Goal: Task Accomplishment & Management: Use online tool/utility

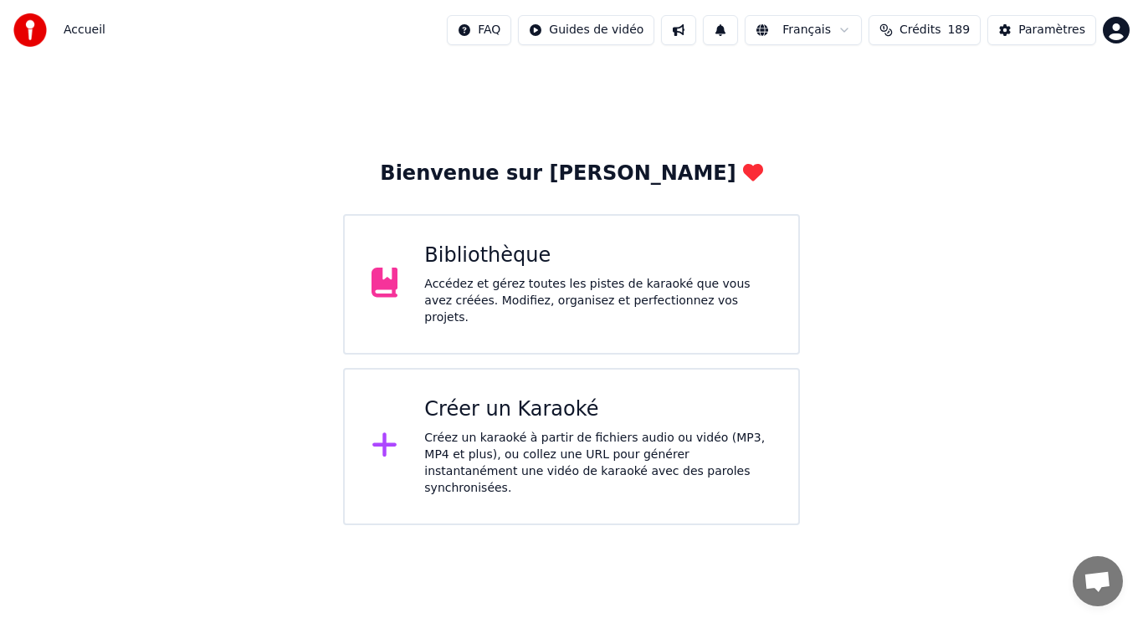
click at [610, 435] on div "Créez un karaoké à partir de fichiers audio ou vidéo (MP3, MP4 et plus), ou col…" at bounding box center [597, 463] width 347 height 67
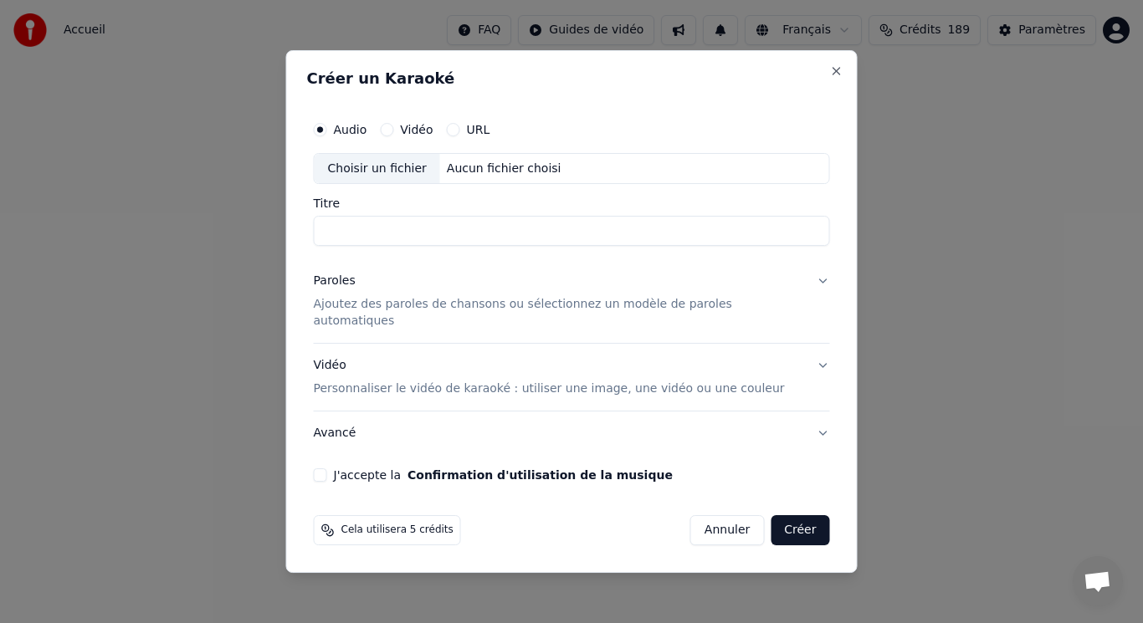
click at [421, 183] on div "Choisir un fichier" at bounding box center [377, 169] width 125 height 30
drag, startPoint x: 455, startPoint y: 252, endPoint x: 374, endPoint y: 242, distance: 81.8
click at [374, 242] on input "**********" at bounding box center [572, 232] width 516 height 30
type input "*********"
click at [352, 287] on div "Paroles" at bounding box center [335, 282] width 42 height 17
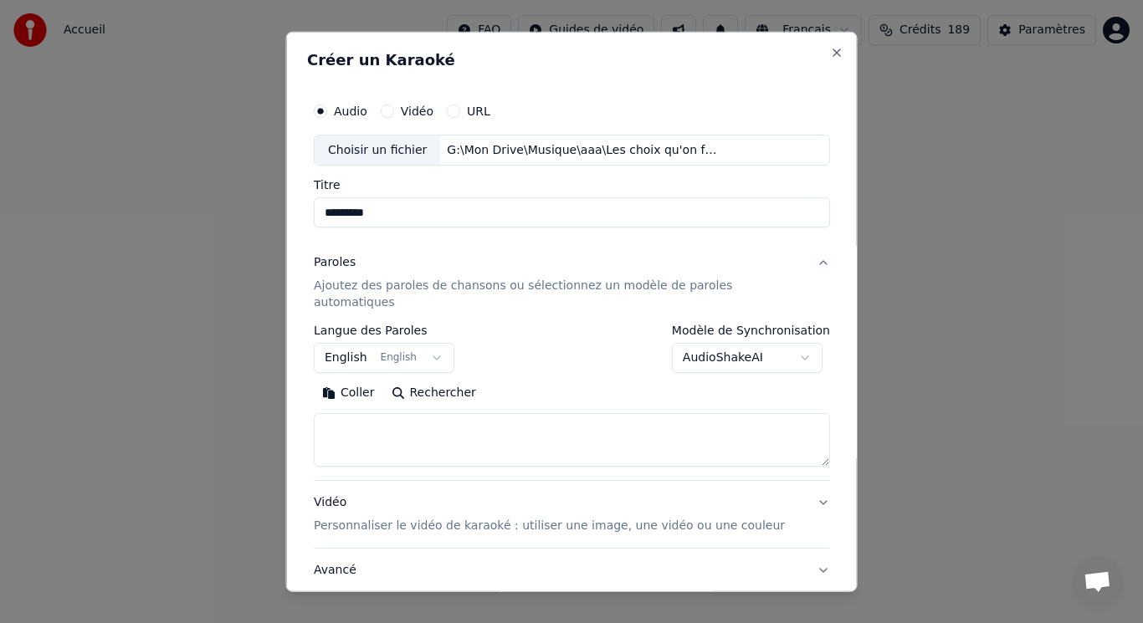
click at [378, 343] on button "English English" at bounding box center [384, 358] width 141 height 30
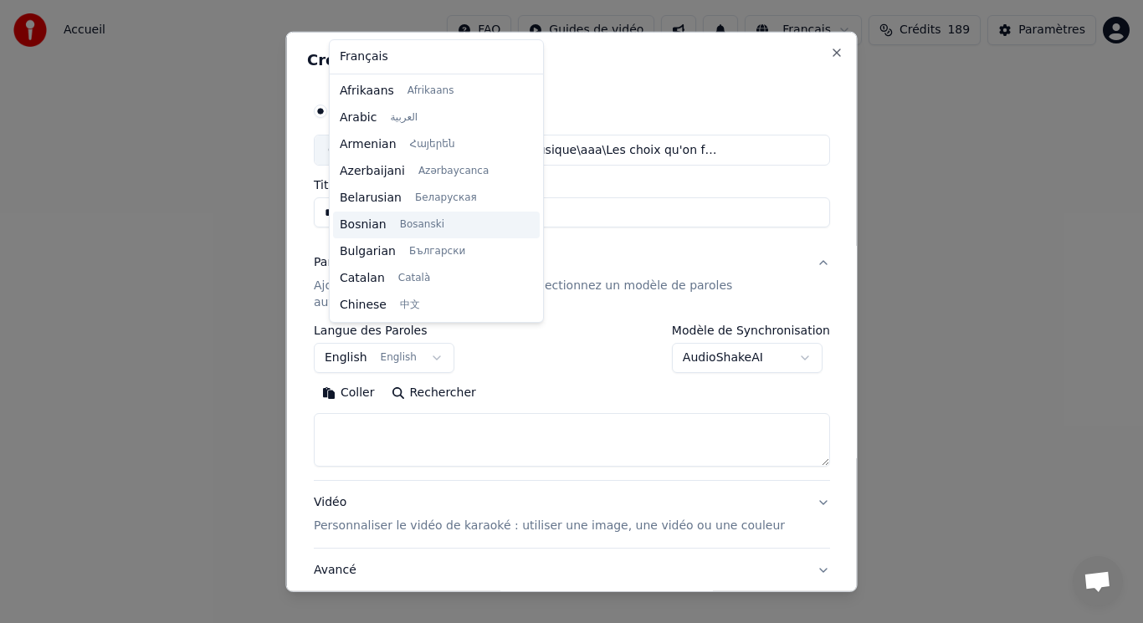
scroll to position [134, 0]
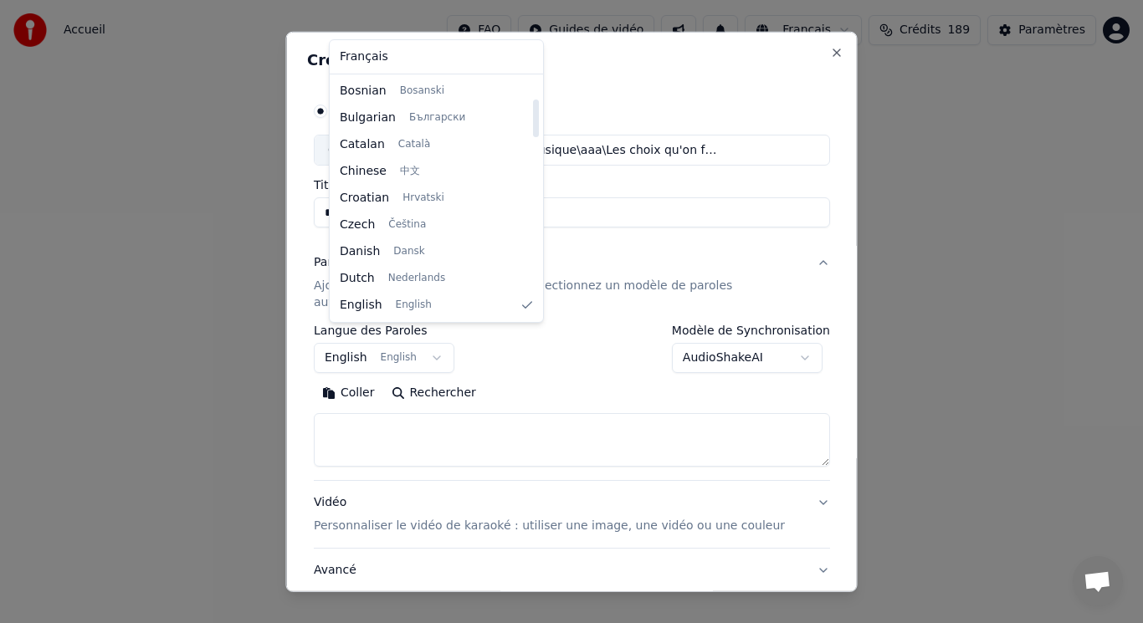
select select "**"
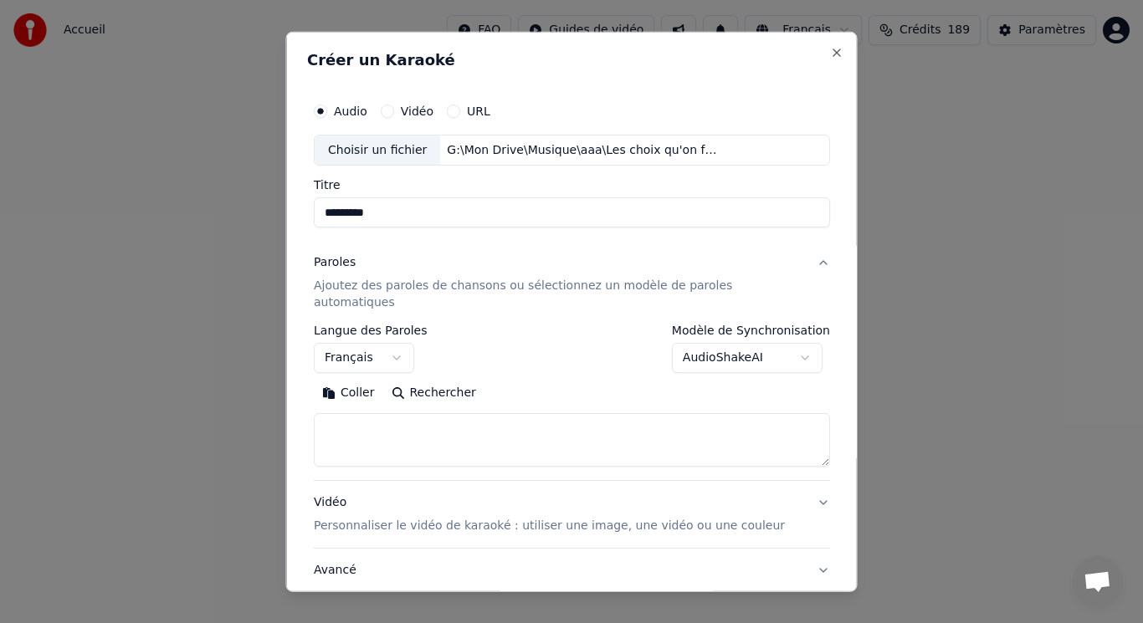
click at [372, 380] on button "Coller" at bounding box center [348, 393] width 69 height 27
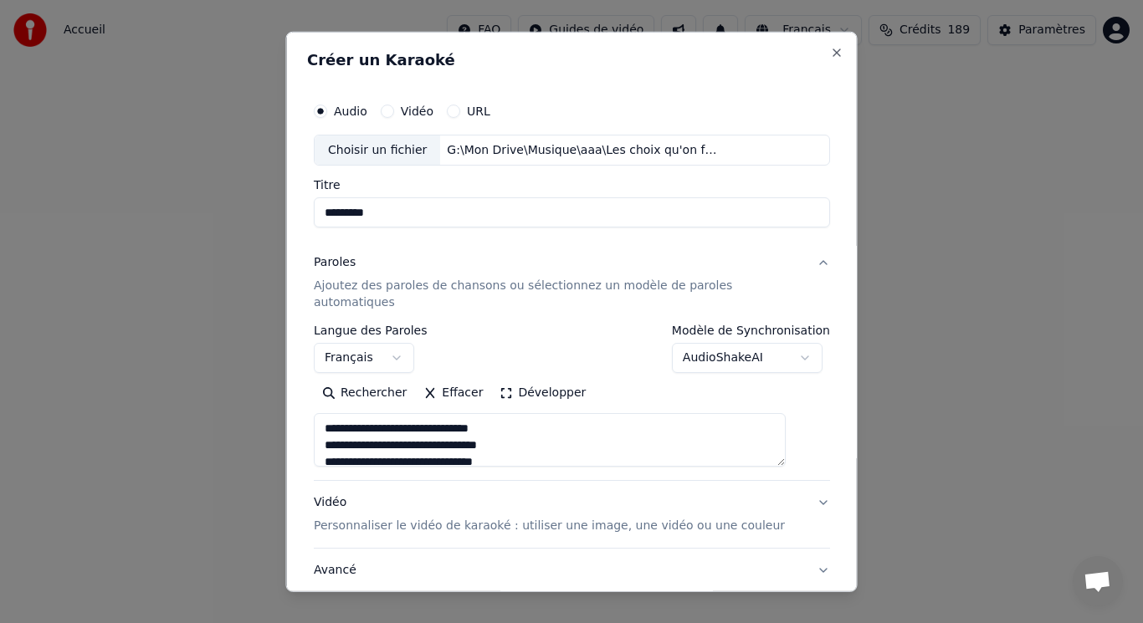
click at [519, 380] on button "Développer" at bounding box center [542, 393] width 103 height 27
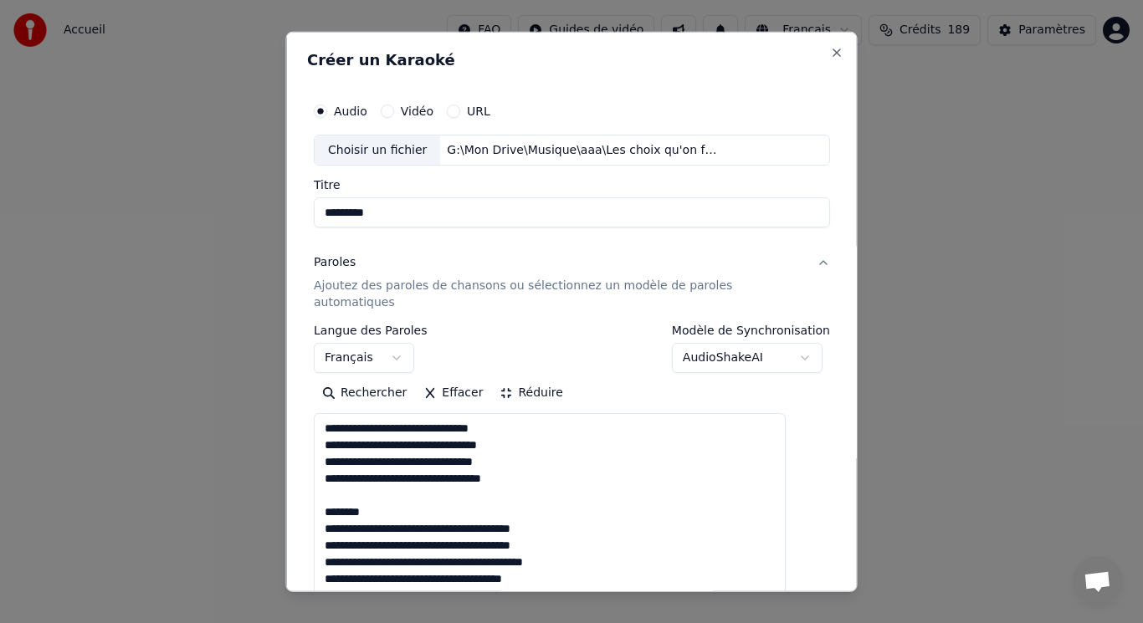
drag, startPoint x: 340, startPoint y: 476, endPoint x: 396, endPoint y: 497, distance: 59.0
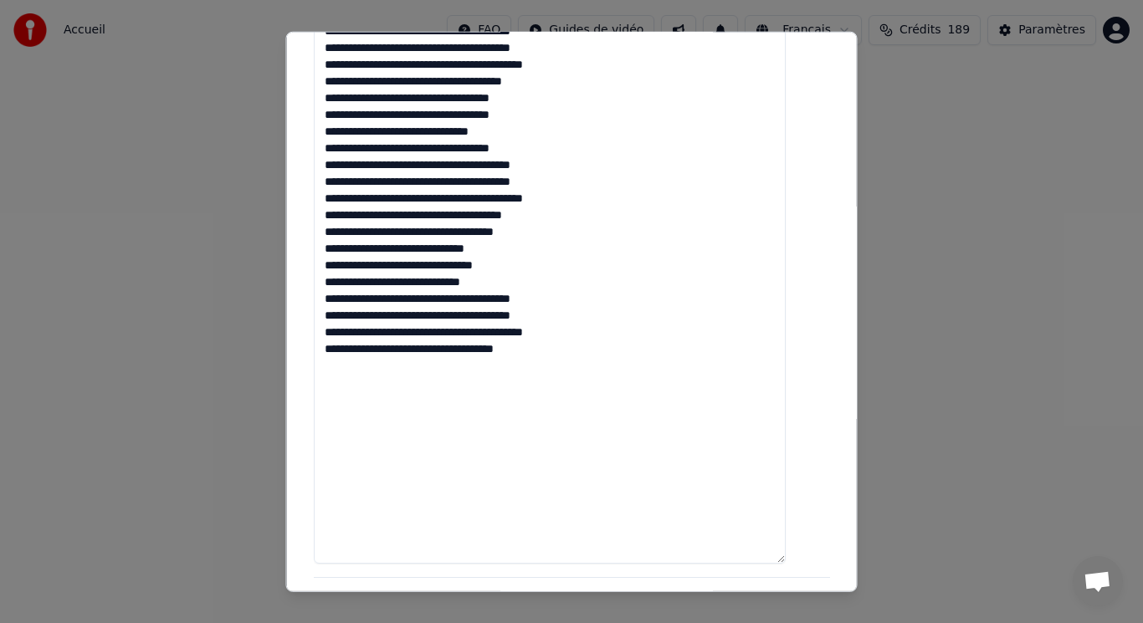
scroll to position [548, 0]
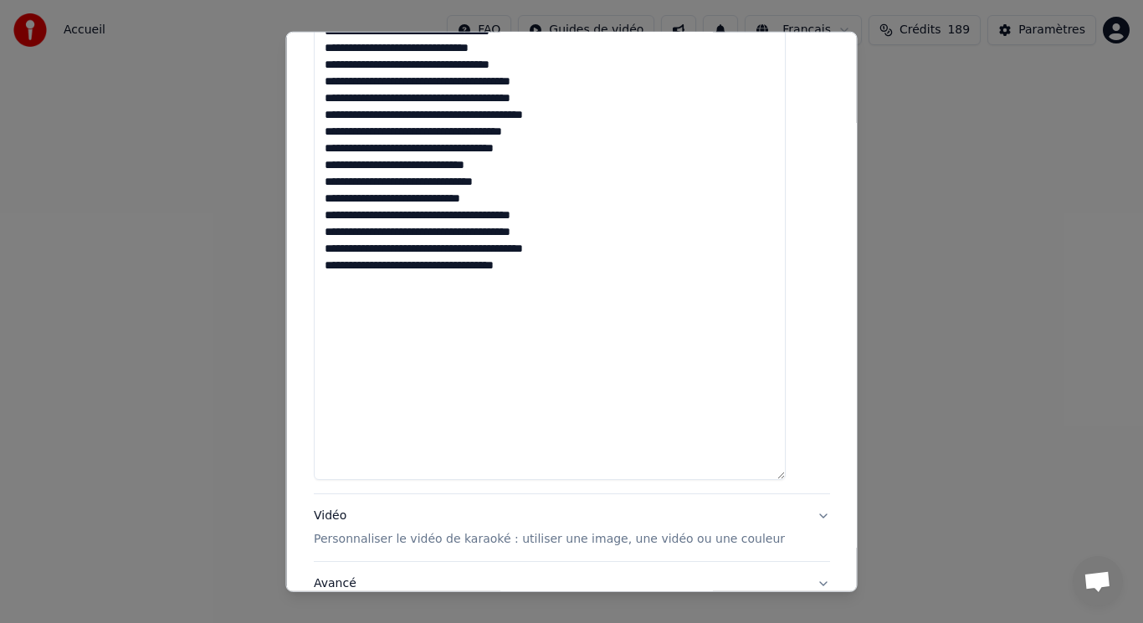
type textarea "**********"
click at [403, 531] on p "Personnaliser le vidéo de karaoké : utiliser une image, une vidéo ou une couleur" at bounding box center [549, 539] width 471 height 17
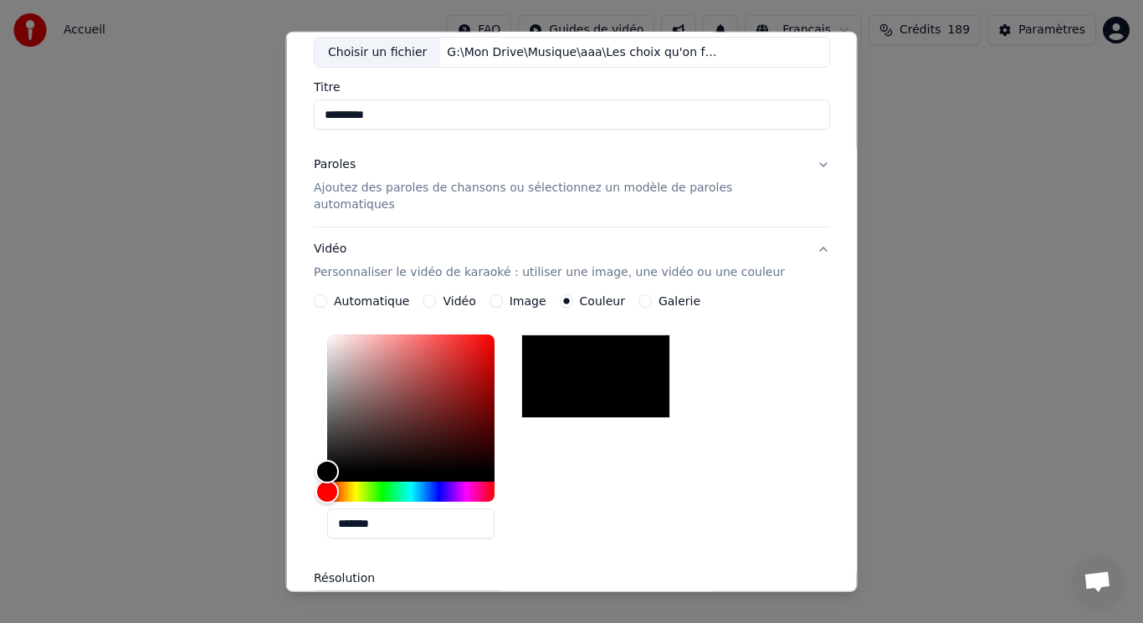
scroll to position [14, 0]
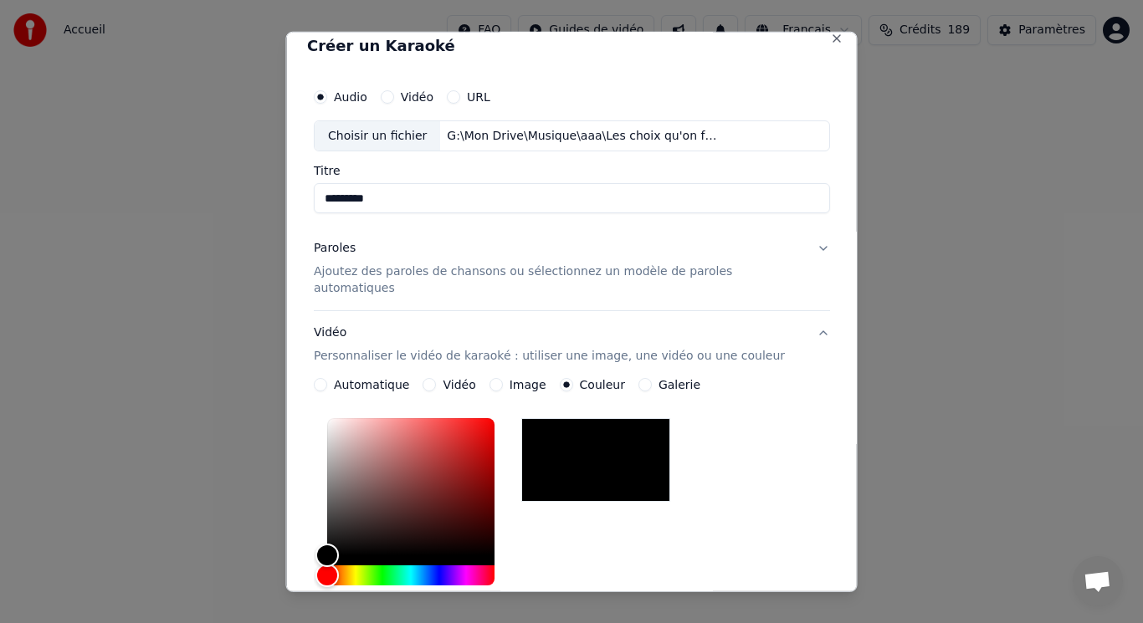
click at [687, 78] on div "**********" at bounding box center [572, 466] width 530 height 786
click at [500, 378] on button "Image" at bounding box center [495, 384] width 13 height 13
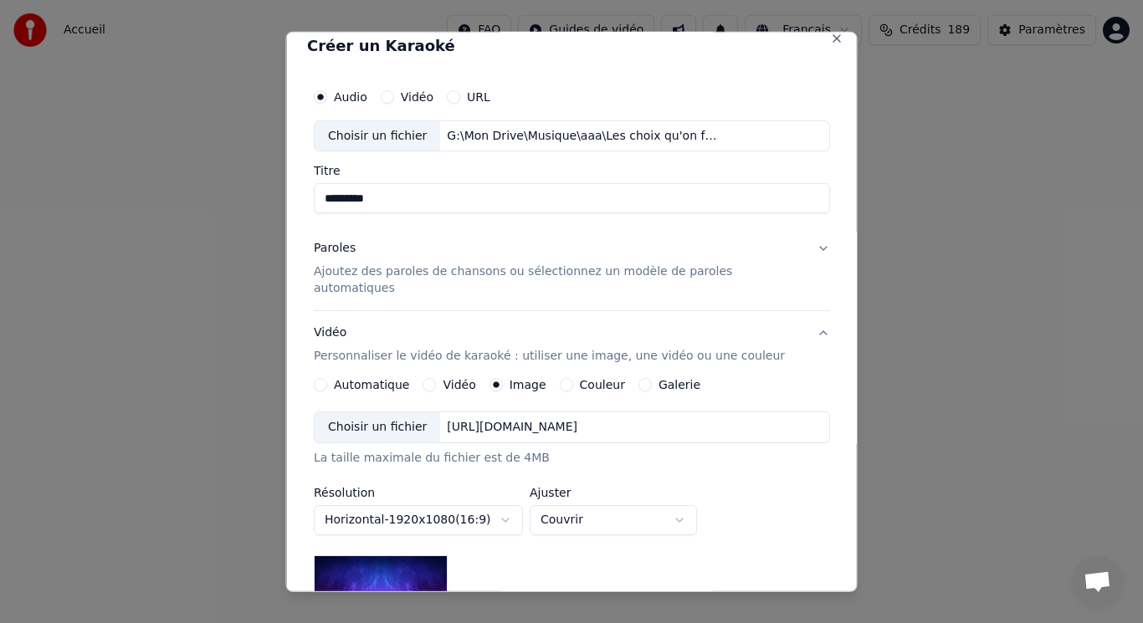
click at [372, 412] on div "Choisir un fichier" at bounding box center [377, 427] width 125 height 30
click at [601, 506] on button "Couvrir" at bounding box center [613, 520] width 167 height 30
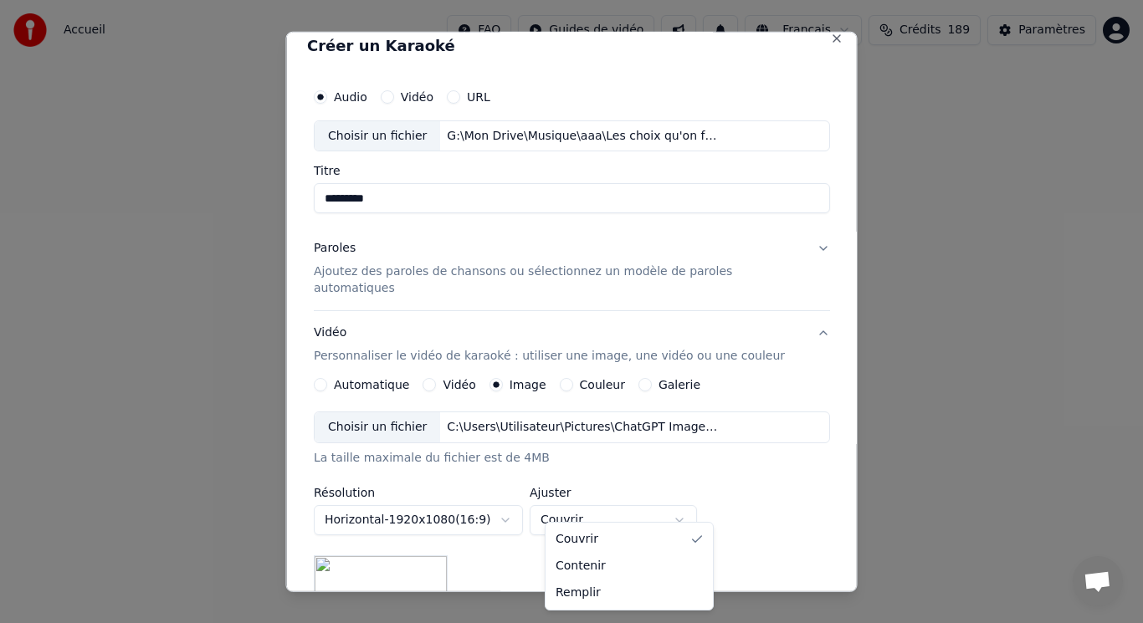
select select "****"
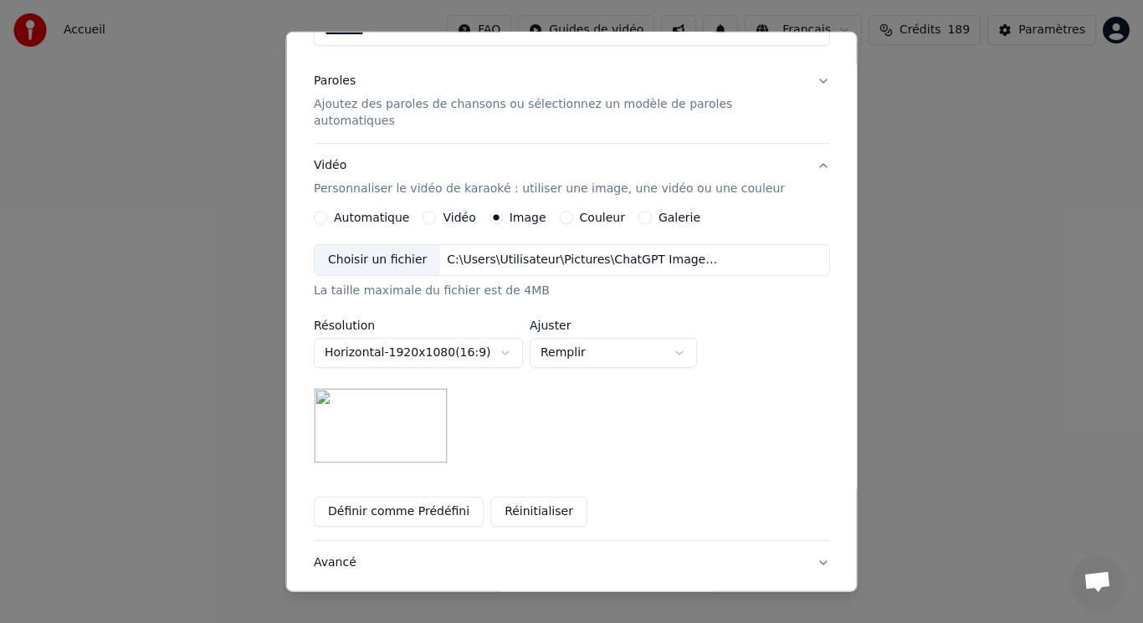
scroll to position [275, 0]
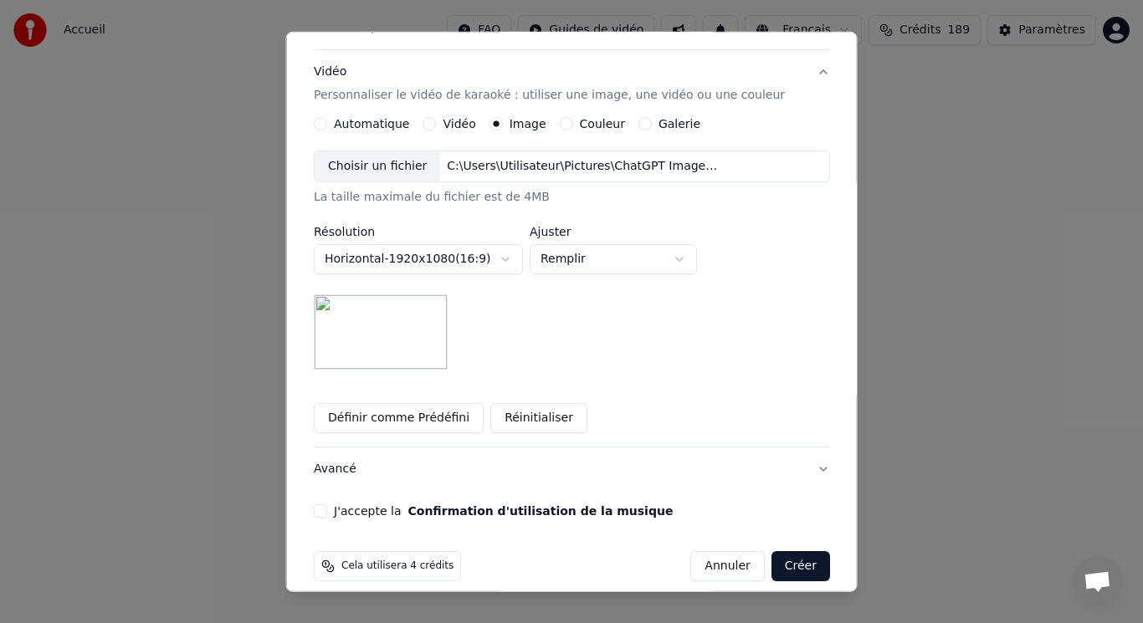
click at [327, 504] on button "J'accepte la Confirmation d'utilisation de la musique" at bounding box center [320, 510] width 13 height 13
click at [770, 551] on button "Créer" at bounding box center [799, 566] width 59 height 30
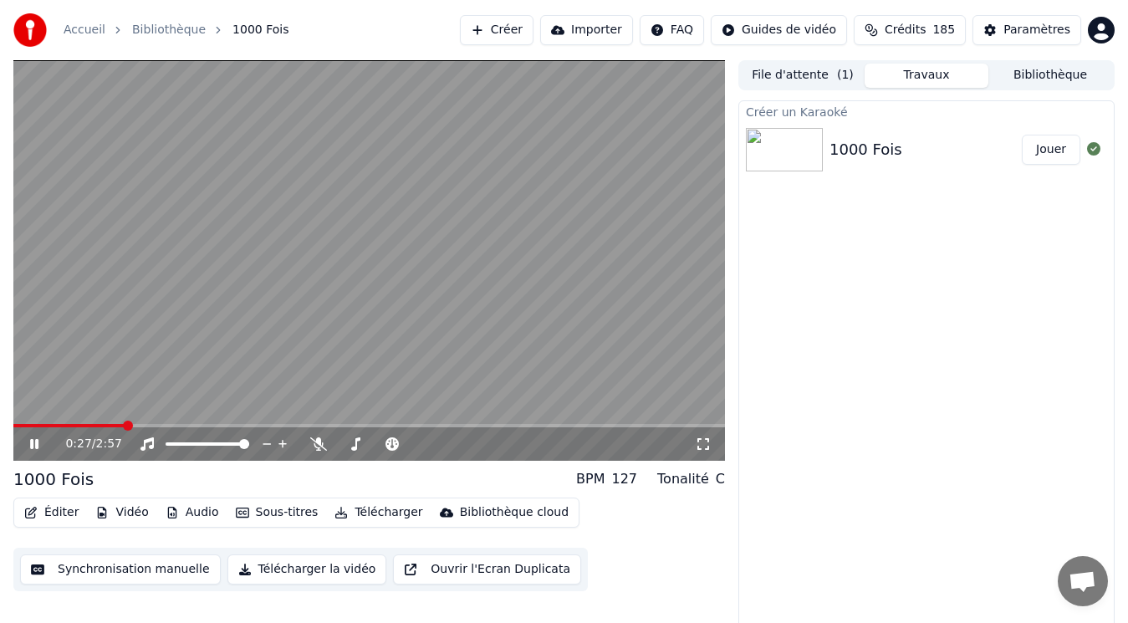
click at [230, 237] on video at bounding box center [369, 260] width 712 height 401
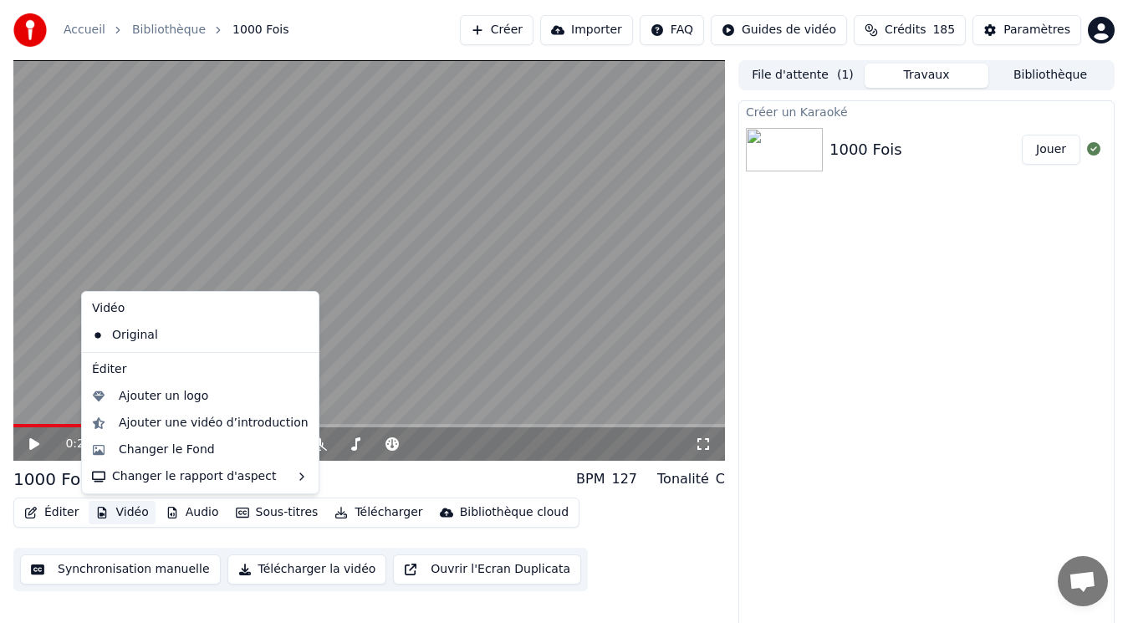
click at [127, 509] on button "Vidéo" at bounding box center [122, 512] width 66 height 23
click at [192, 398] on div "Ajouter un logo" at bounding box center [164, 396] width 90 height 17
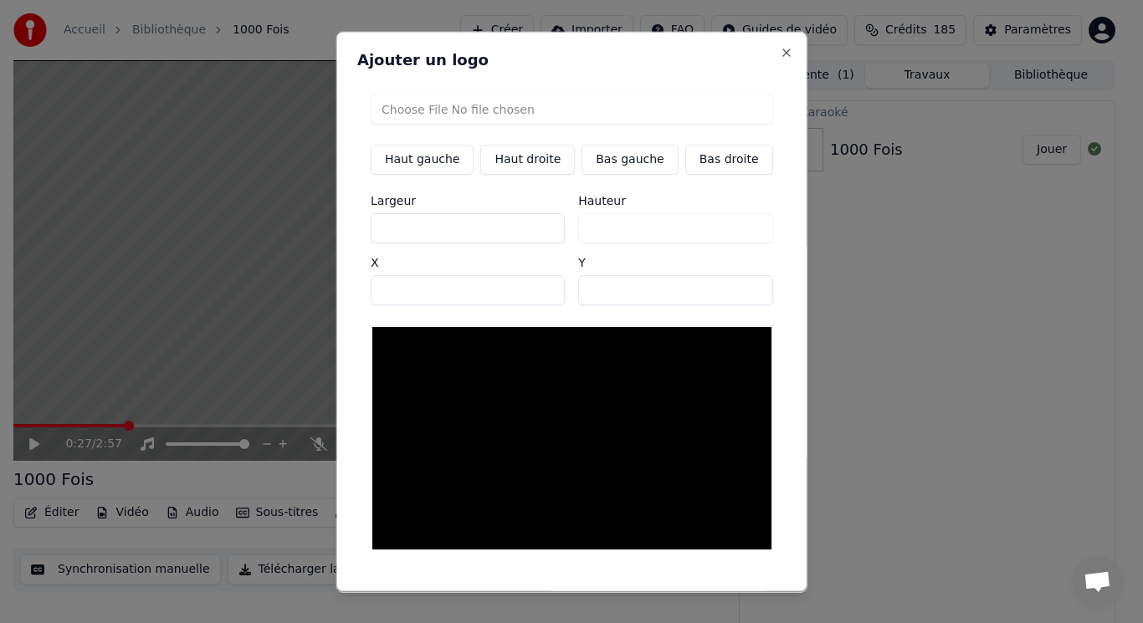
click at [445, 104] on input "file" at bounding box center [572, 109] width 402 height 30
type input "**********"
type input "***"
click at [588, 165] on button "Bas gauche" at bounding box center [629, 159] width 96 height 30
type input "***"
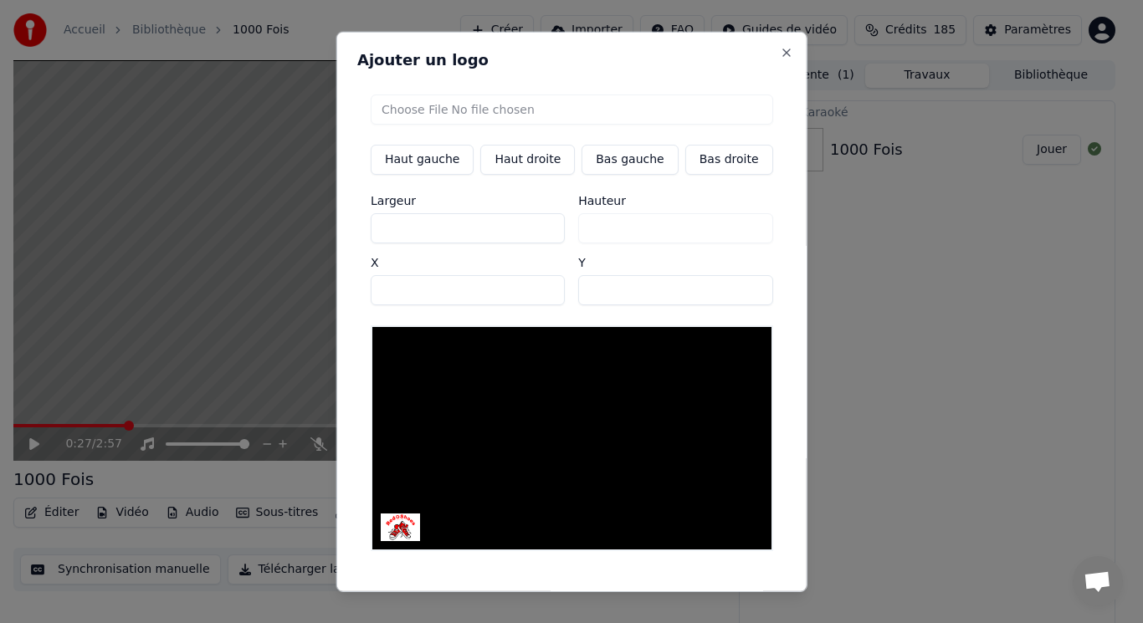
click at [712, 591] on button "Sauvegarder" at bounding box center [734, 606] width 101 height 30
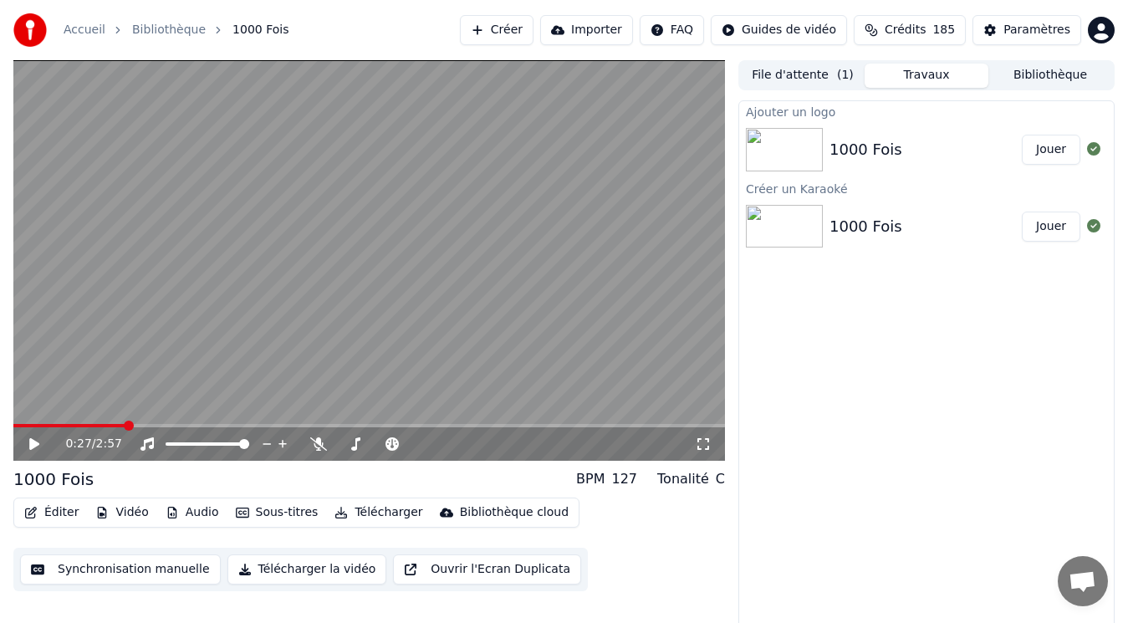
click at [1012, 80] on button "Bibliothèque" at bounding box center [1051, 76] width 124 height 24
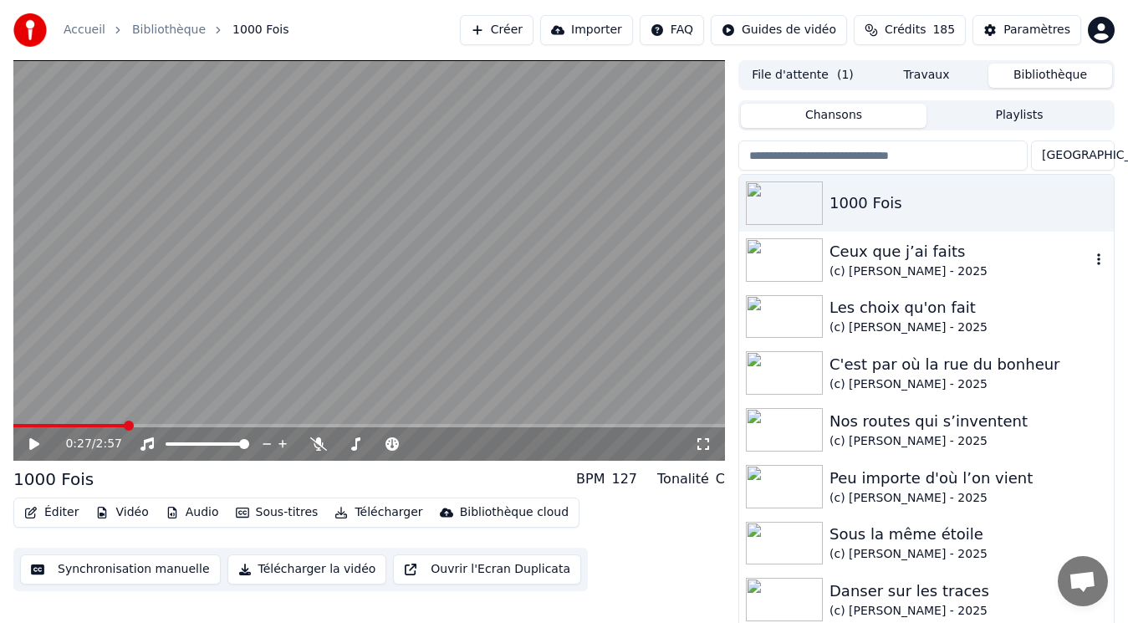
click at [931, 253] on div "Ceux que j’ai faits" at bounding box center [960, 251] width 261 height 23
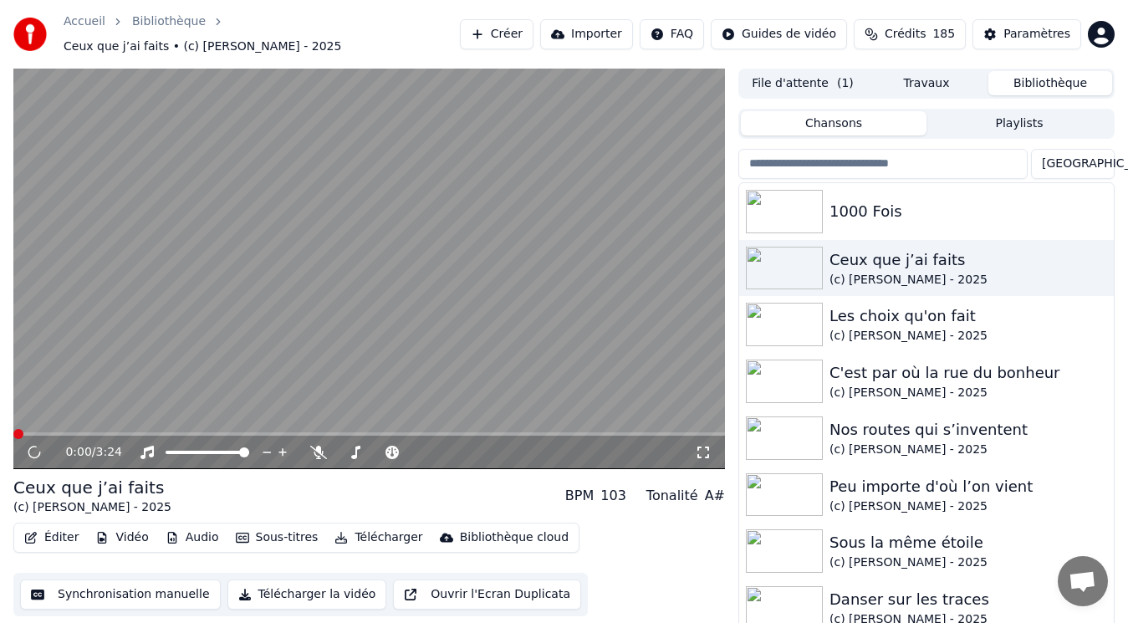
click at [55, 533] on button "Éditer" at bounding box center [52, 537] width 68 height 23
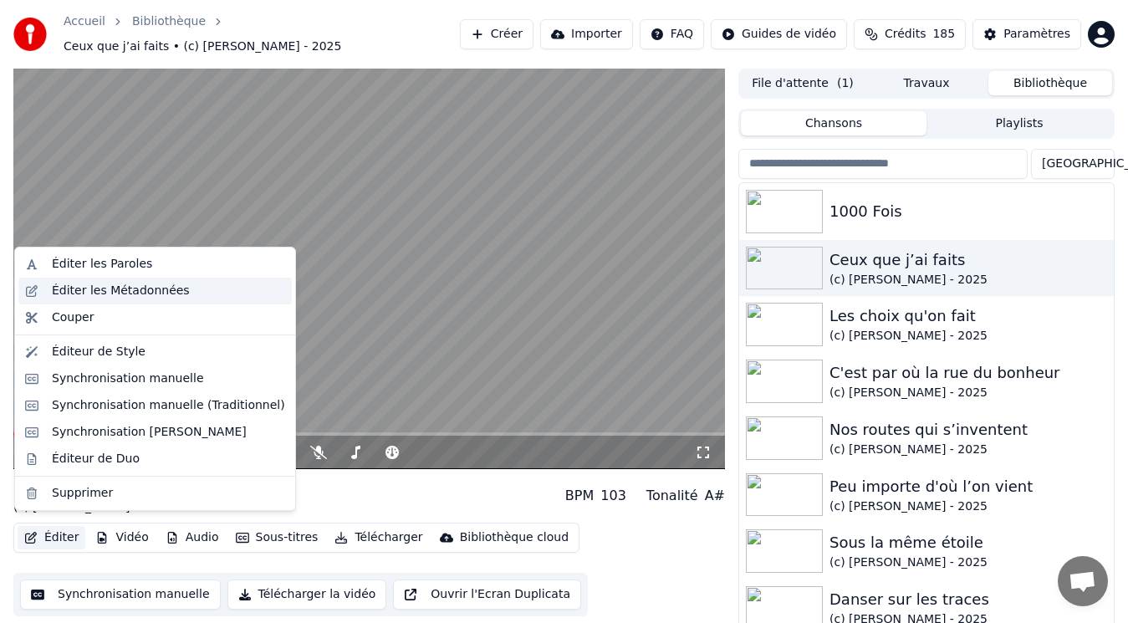
click at [141, 294] on div "Éditer les Métadonnées" at bounding box center [121, 291] width 138 height 17
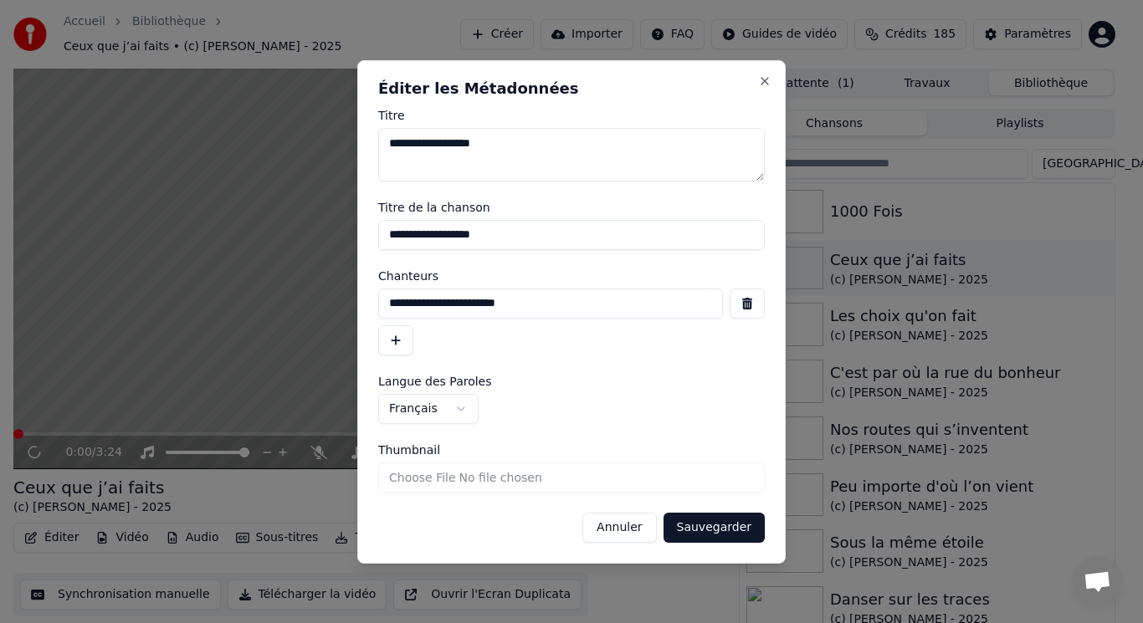
drag, startPoint x: 606, startPoint y: 307, endPoint x: 304, endPoint y: 281, distance: 303.1
click at [304, 281] on body "Accueil Bibliothèque Ceux que j’ai faits • (c) [PERSON_NAME] - 2025 Créer Impor…" at bounding box center [564, 311] width 1128 height 623
drag, startPoint x: 627, startPoint y: 530, endPoint x: 675, endPoint y: 503, distance: 55.4
click at [628, 528] on button "Annuler" at bounding box center [619, 528] width 74 height 30
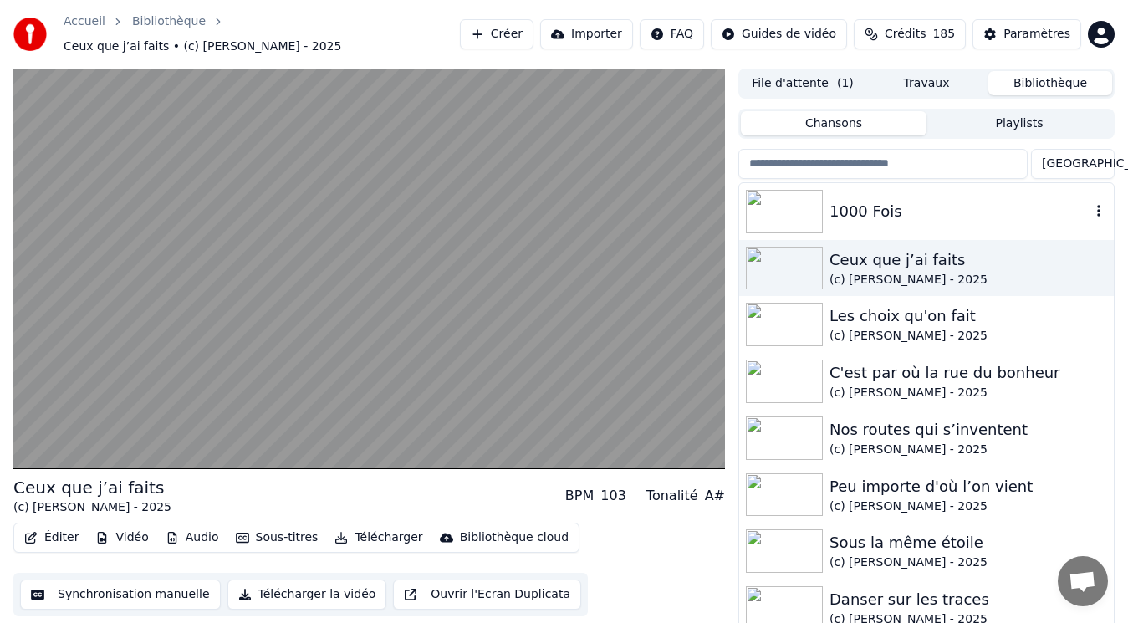
click at [893, 207] on div "1000 Fois" at bounding box center [960, 211] width 261 height 23
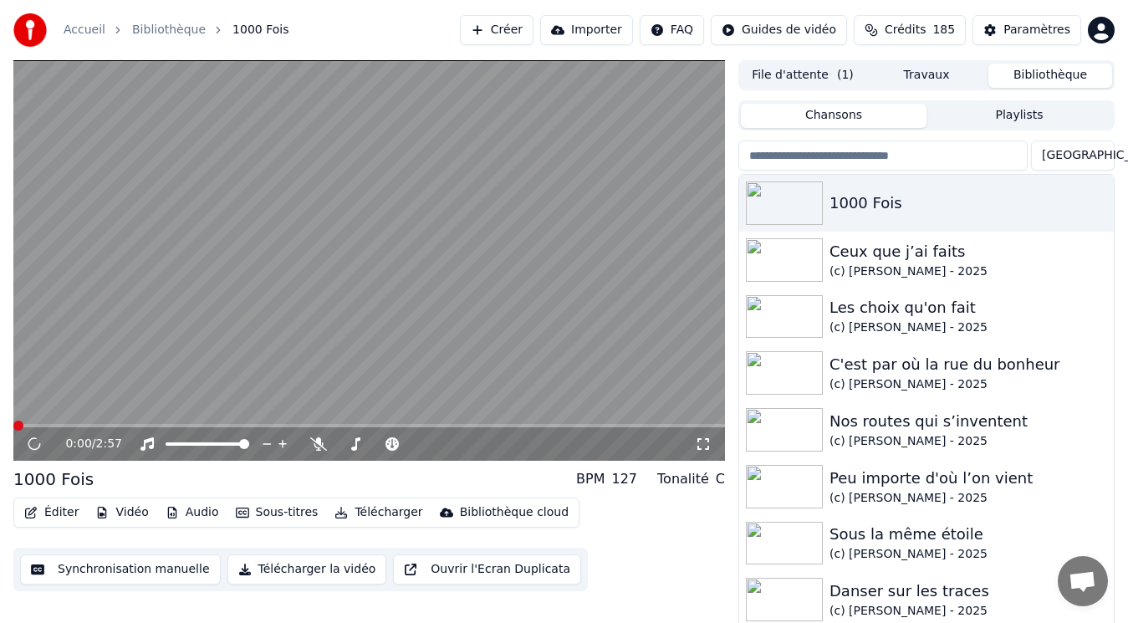
click at [71, 509] on button "Éditer" at bounding box center [52, 512] width 68 height 23
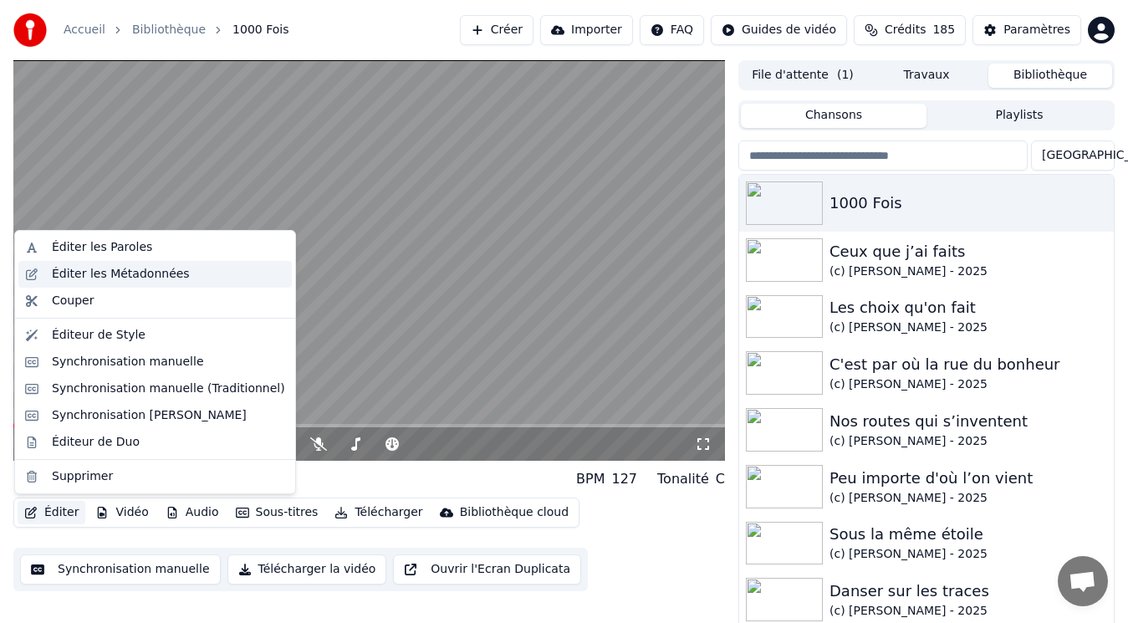
click at [124, 273] on div "Éditer les Métadonnées" at bounding box center [121, 274] width 138 height 17
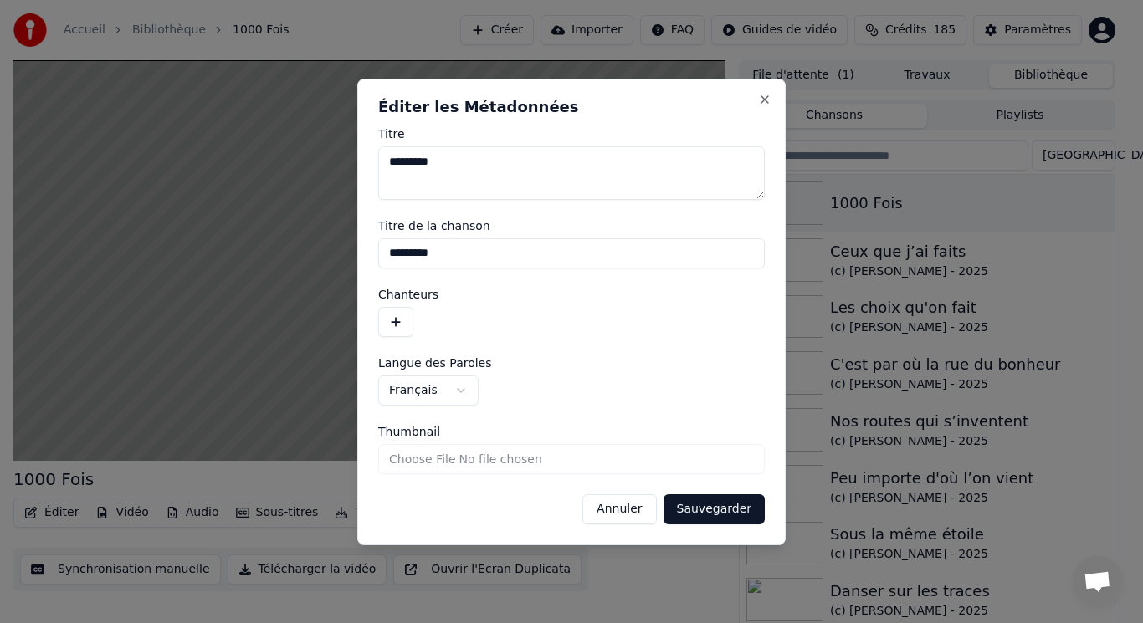
click at [399, 322] on button "button" at bounding box center [395, 322] width 35 height 30
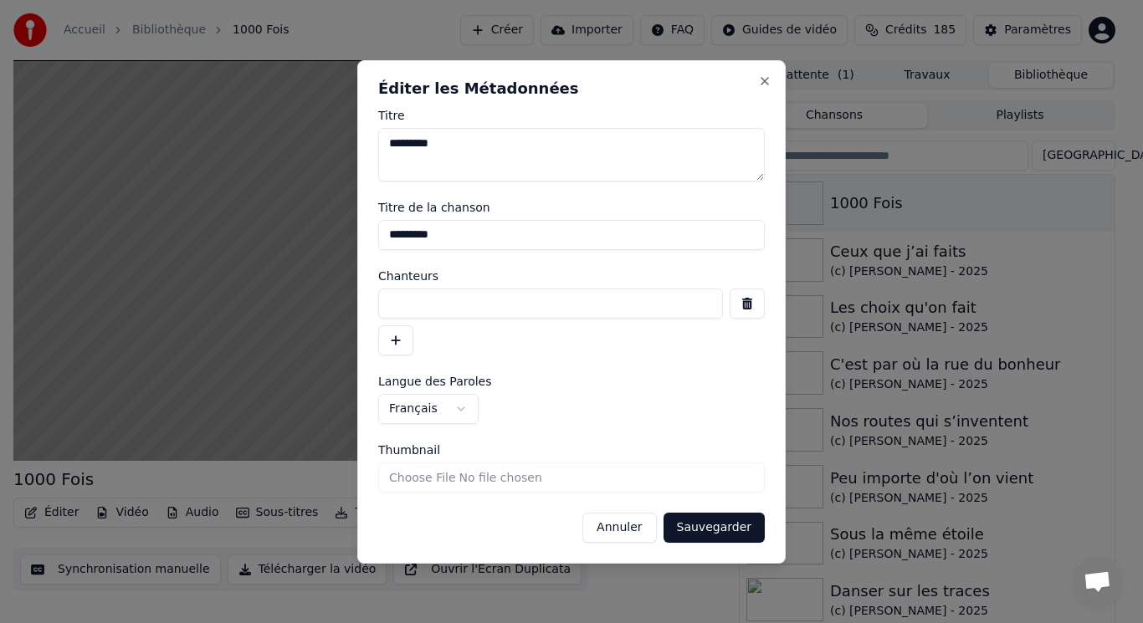
paste input "**********"
type input "**********"
click at [709, 529] on button "Sauvegarder" at bounding box center [713, 528] width 101 height 30
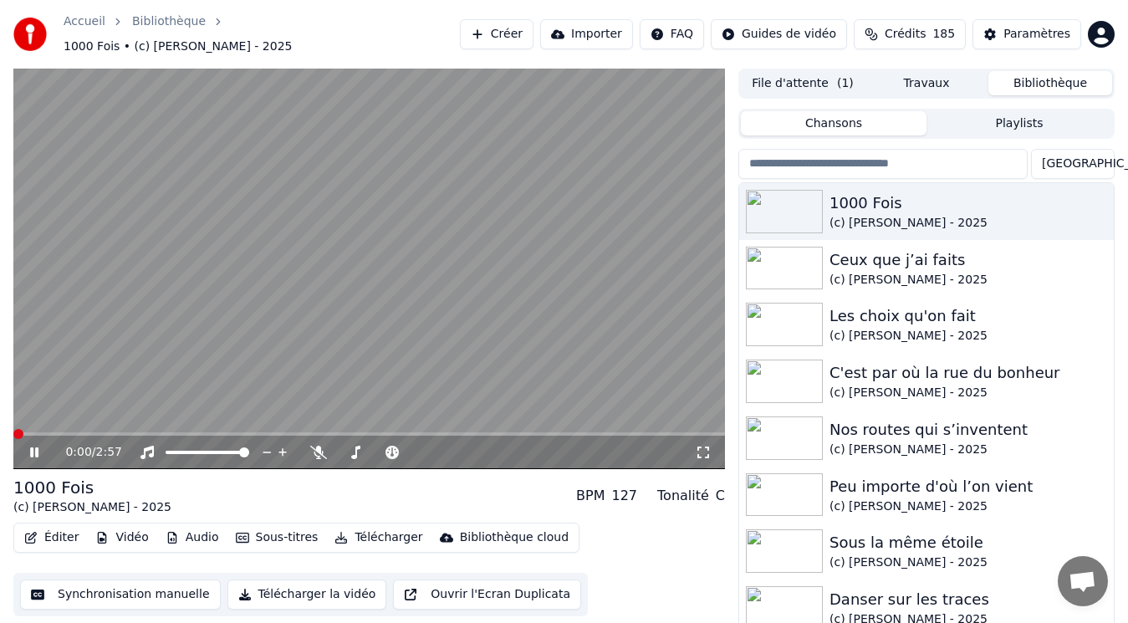
click at [66, 526] on button "Éditer" at bounding box center [52, 537] width 68 height 23
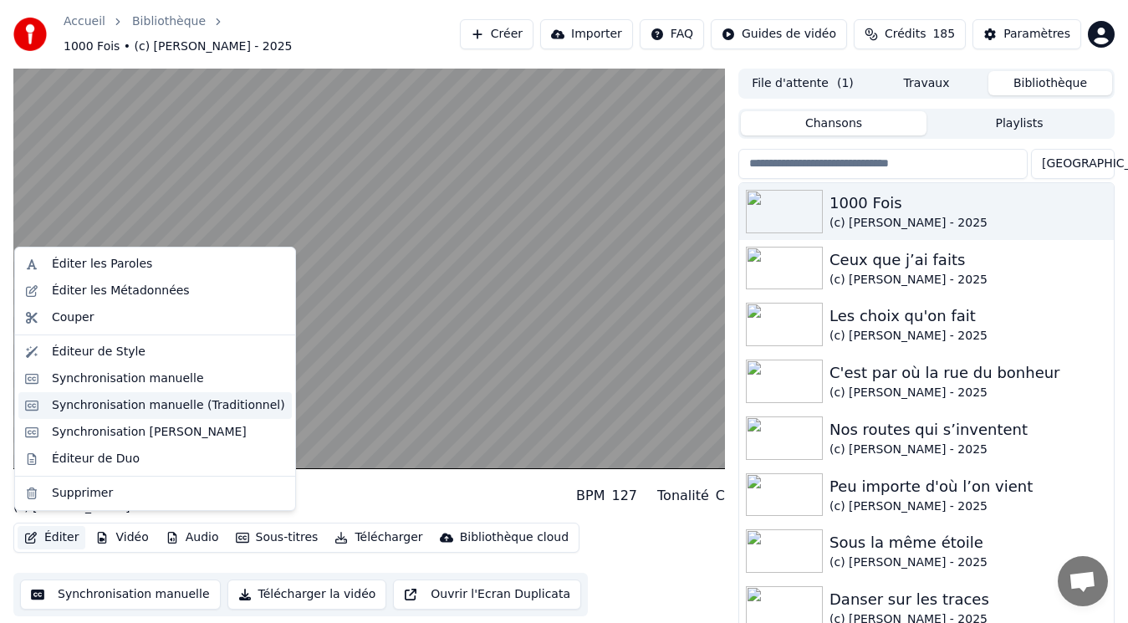
click at [93, 401] on div "Synchronisation manuelle (Traditionnel)" at bounding box center [168, 405] width 233 height 17
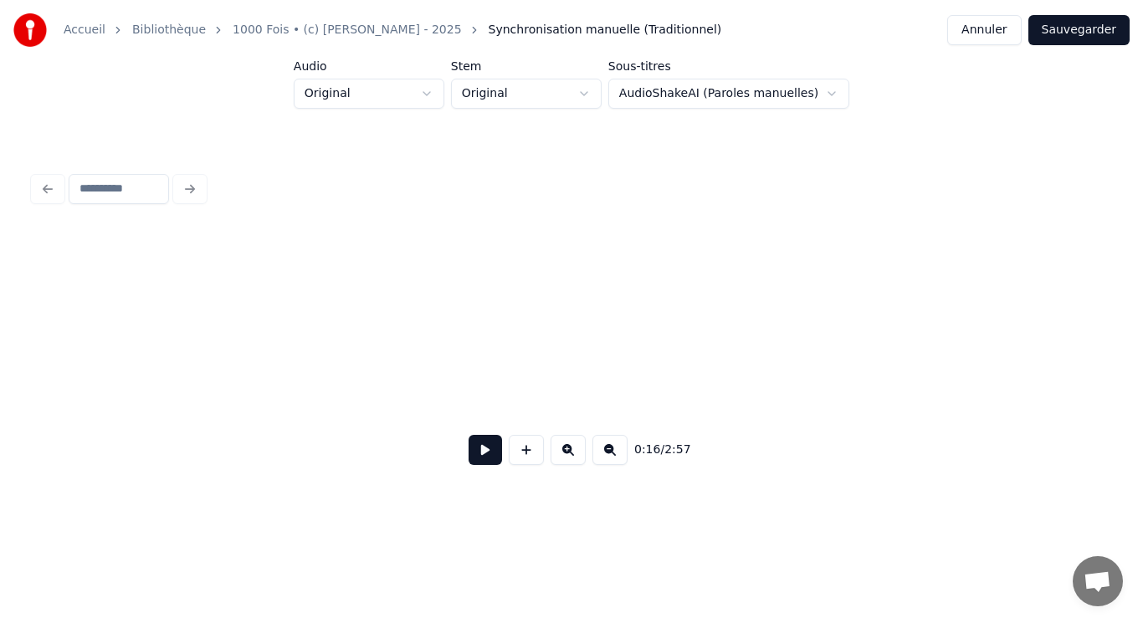
scroll to position [0, 2045]
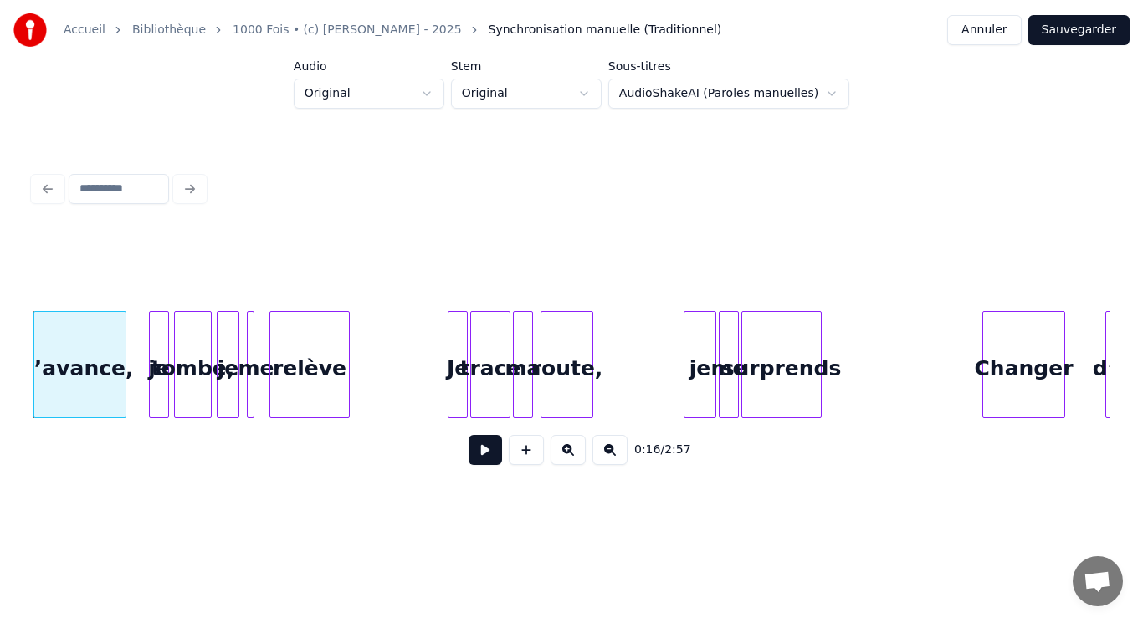
click at [484, 456] on button at bounding box center [484, 450] width 33 height 30
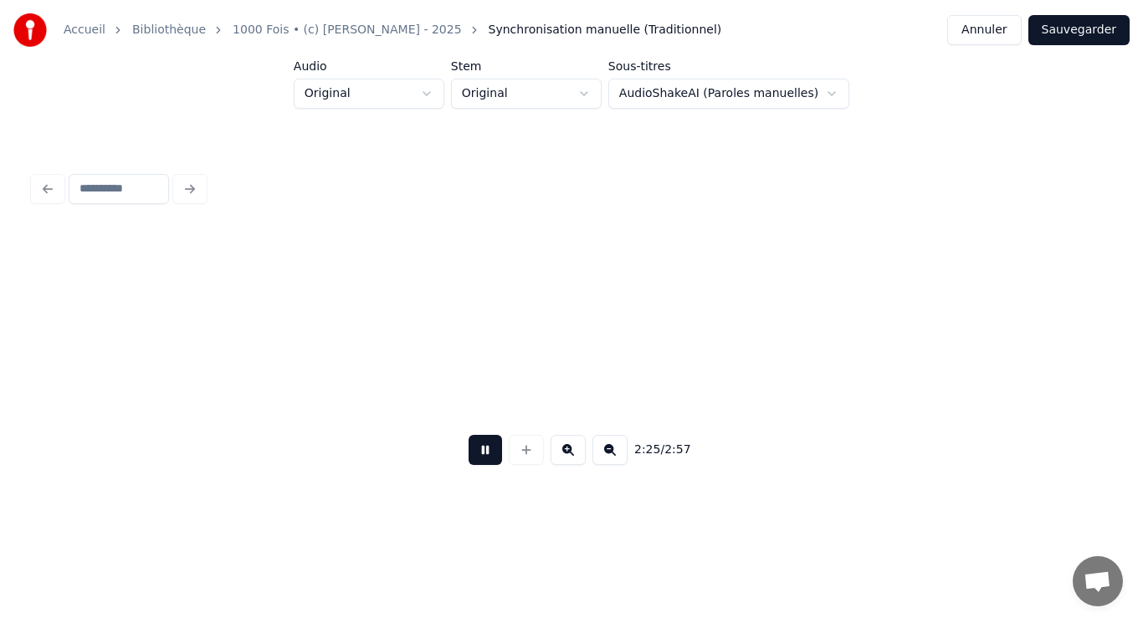
scroll to position [0, 18194]
click at [1001, 34] on button "Annuler" at bounding box center [984, 30] width 74 height 30
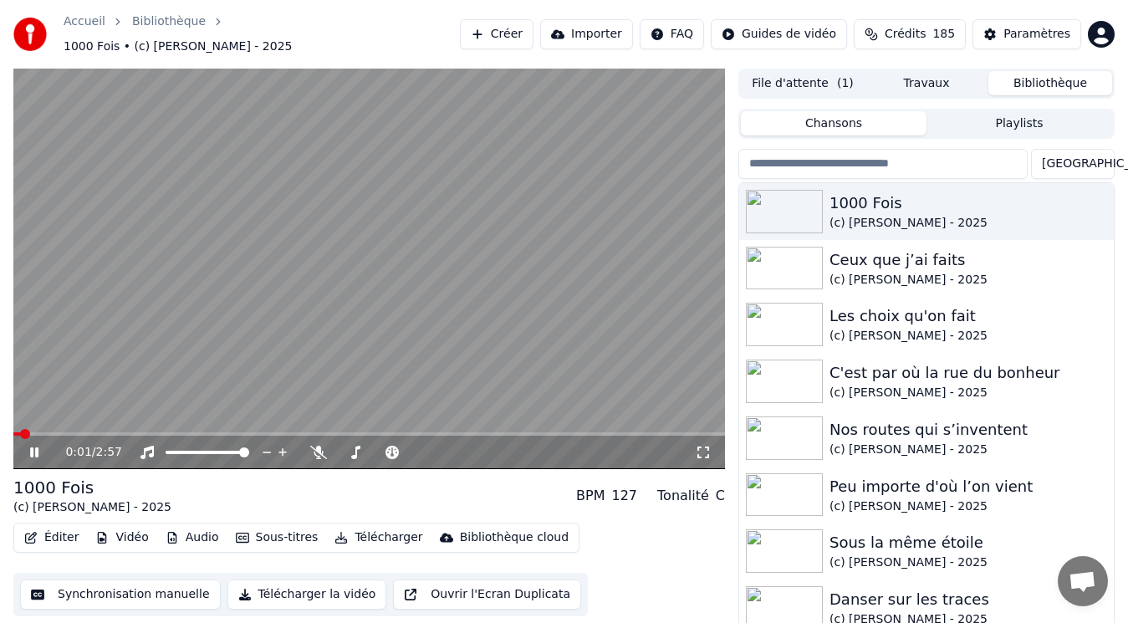
drag, startPoint x: 278, startPoint y: 101, endPoint x: 313, endPoint y: 169, distance: 76.3
click at [278, 102] on video at bounding box center [369, 269] width 712 height 401
click at [199, 530] on button "Audio" at bounding box center [192, 537] width 67 height 23
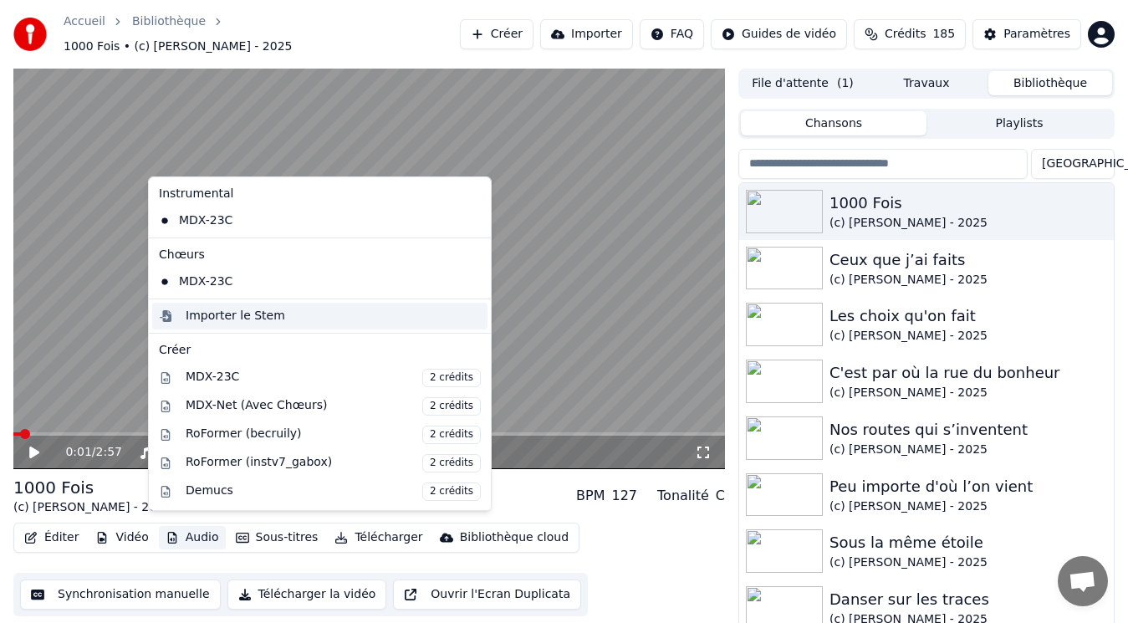
click at [216, 315] on div "Importer le Stem" at bounding box center [236, 316] width 100 height 17
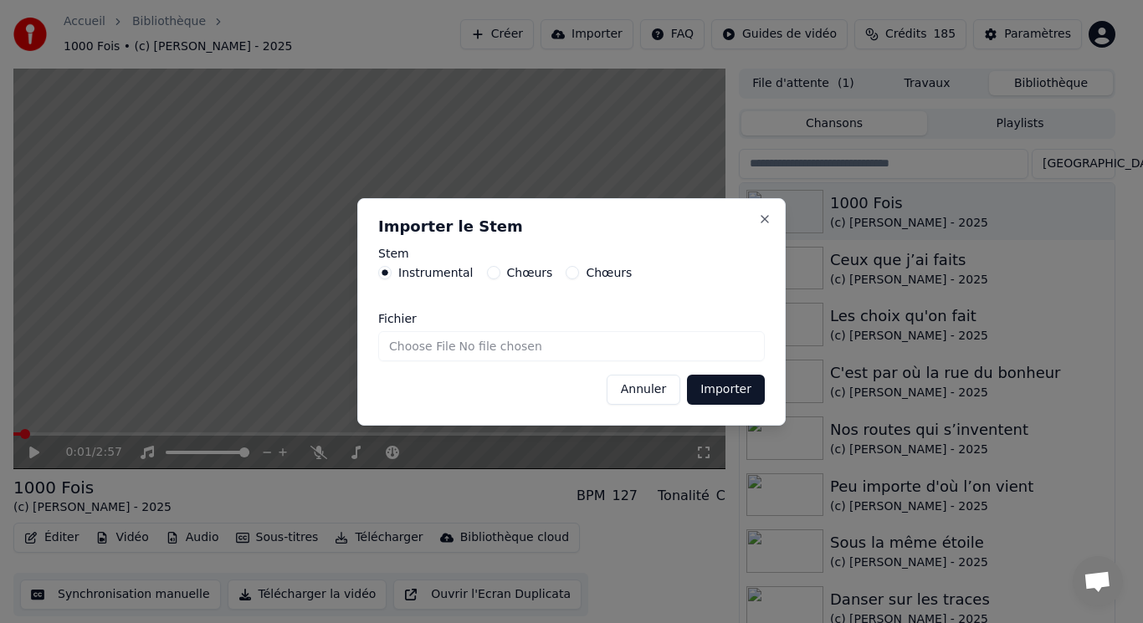
click at [429, 348] on input "Fichier" at bounding box center [571, 346] width 386 height 30
type input "**********"
click at [716, 395] on button "Importer" at bounding box center [726, 390] width 78 height 30
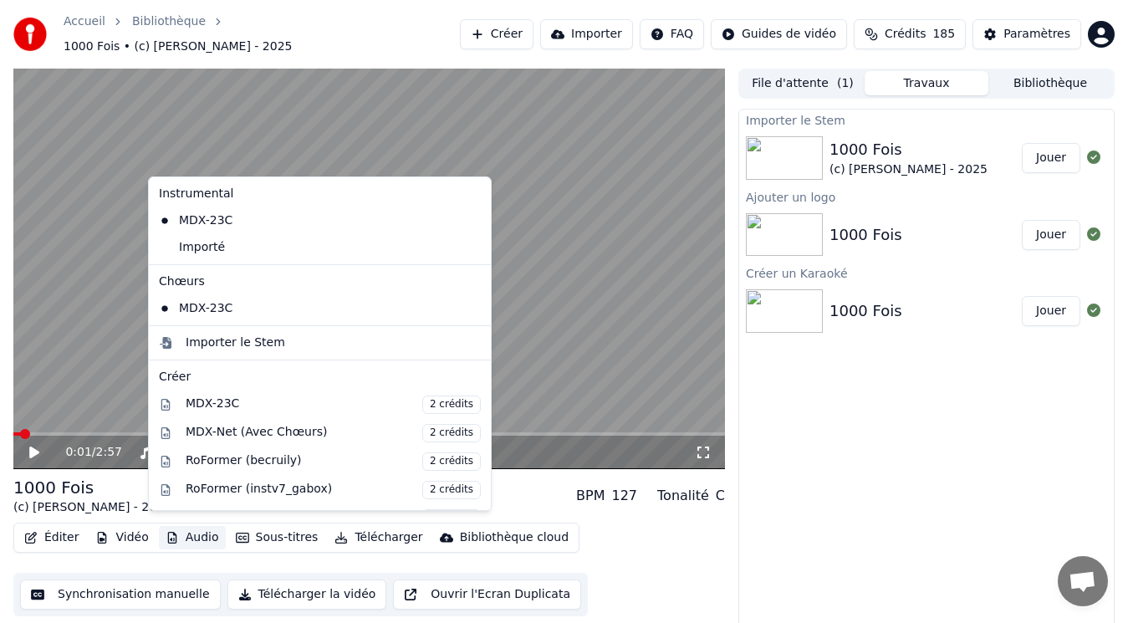
click at [171, 532] on icon "button" at bounding box center [172, 538] width 13 height 12
click at [226, 336] on div "Importer le Stem" at bounding box center [236, 343] width 100 height 17
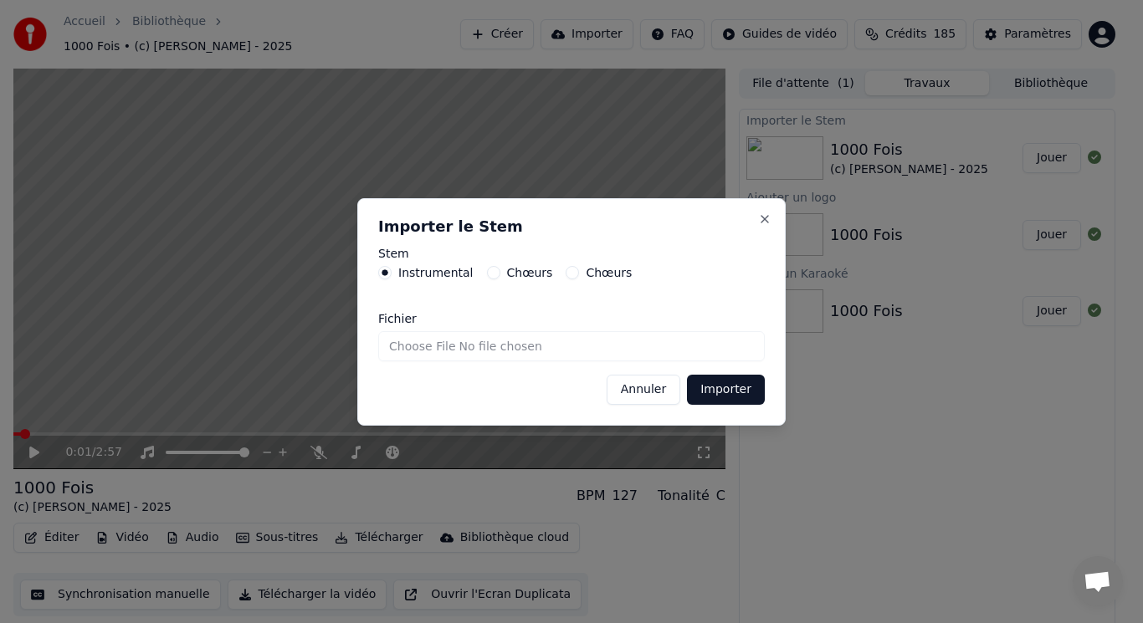
click at [514, 277] on label "Chœurs" at bounding box center [530, 273] width 46 height 12
click at [500, 277] on button "Chœurs" at bounding box center [493, 272] width 13 height 13
click at [442, 349] on input "Fichier" at bounding box center [571, 346] width 386 height 30
type input "**********"
click at [716, 384] on button "Importer" at bounding box center [726, 390] width 78 height 30
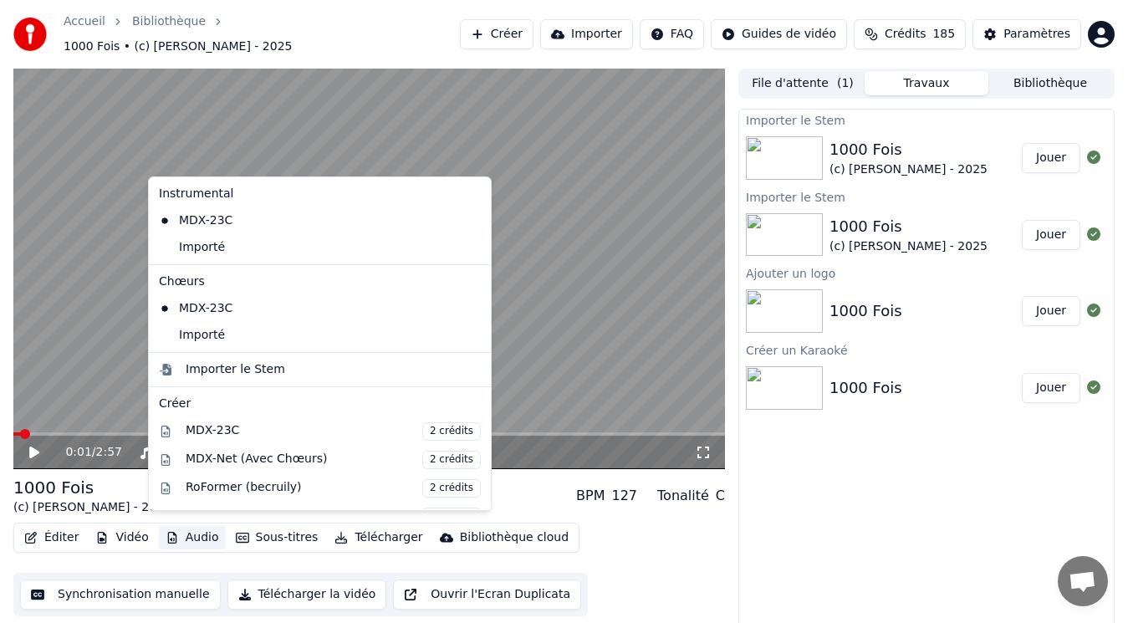
click at [183, 526] on button "Audio" at bounding box center [192, 537] width 67 height 23
click at [216, 338] on div "Importé" at bounding box center [307, 335] width 310 height 27
click at [179, 526] on button "Audio" at bounding box center [192, 537] width 67 height 23
click at [209, 250] on div "Importé" at bounding box center [307, 247] width 310 height 27
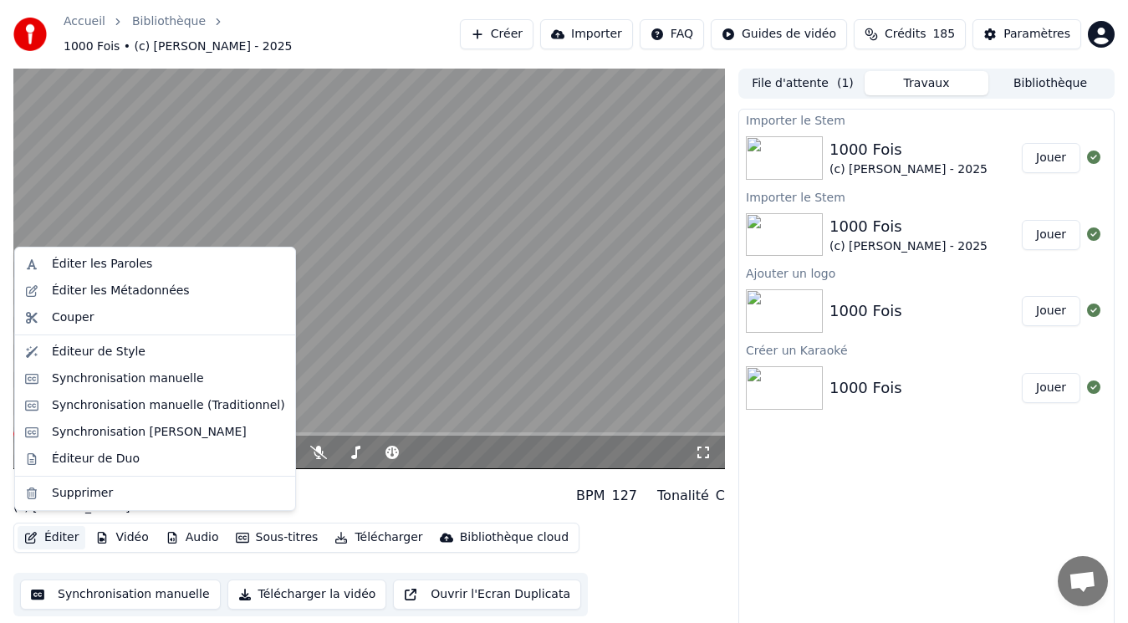
click at [49, 529] on button "Éditer" at bounding box center [52, 537] width 68 height 23
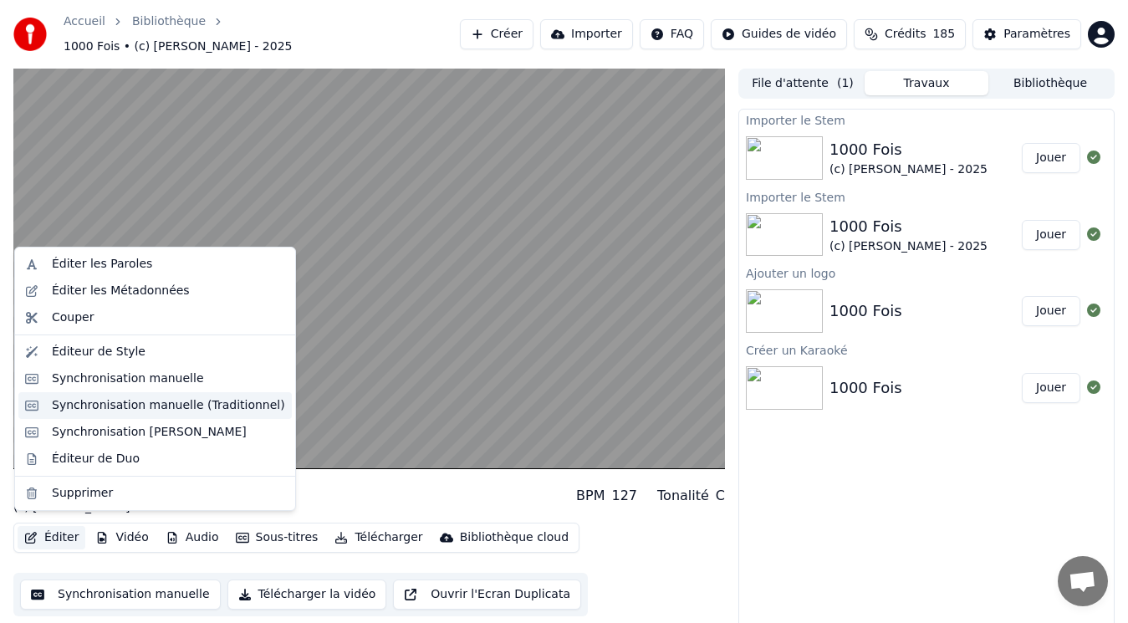
click at [142, 401] on div "Synchronisation manuelle (Traditionnel)" at bounding box center [168, 405] width 233 height 17
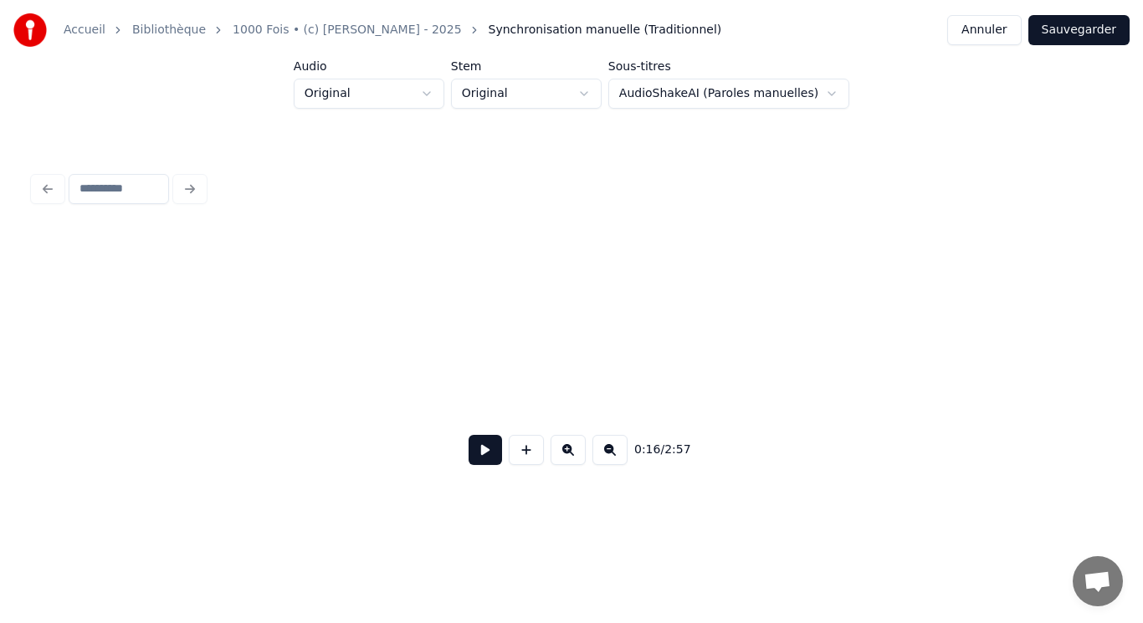
scroll to position [0, 2045]
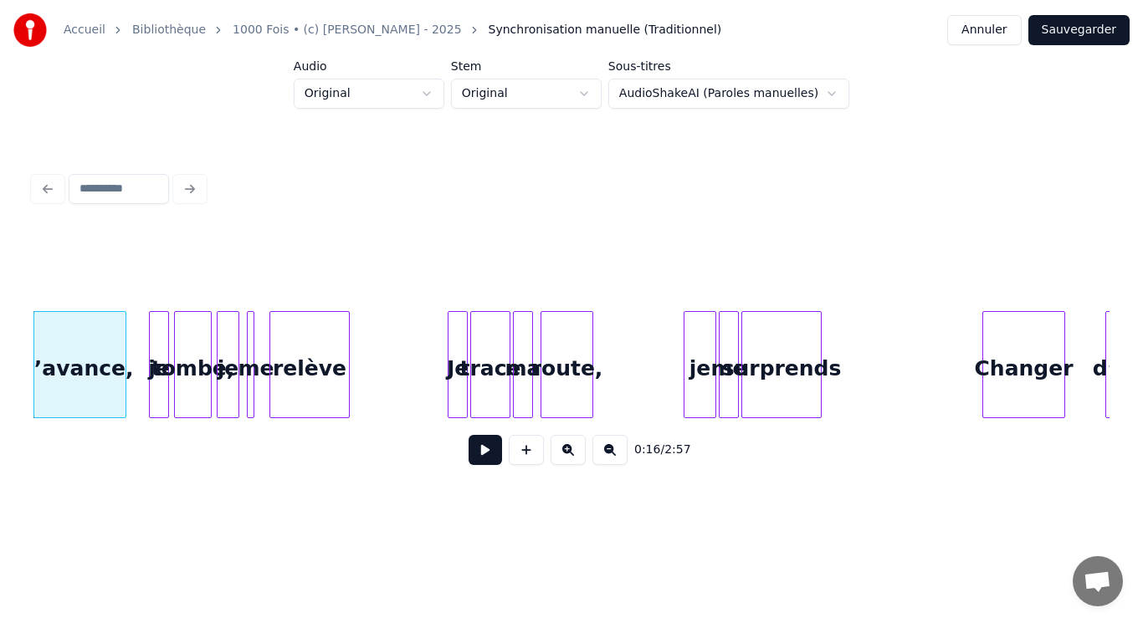
click at [486, 463] on button at bounding box center [484, 450] width 33 height 30
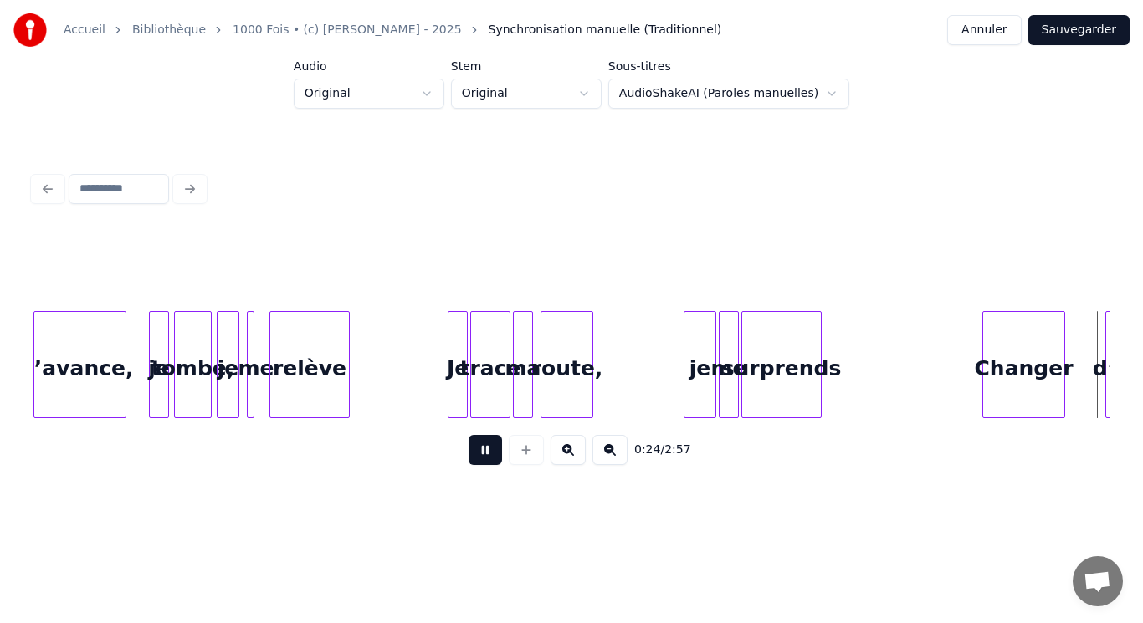
scroll to position [0, 3121]
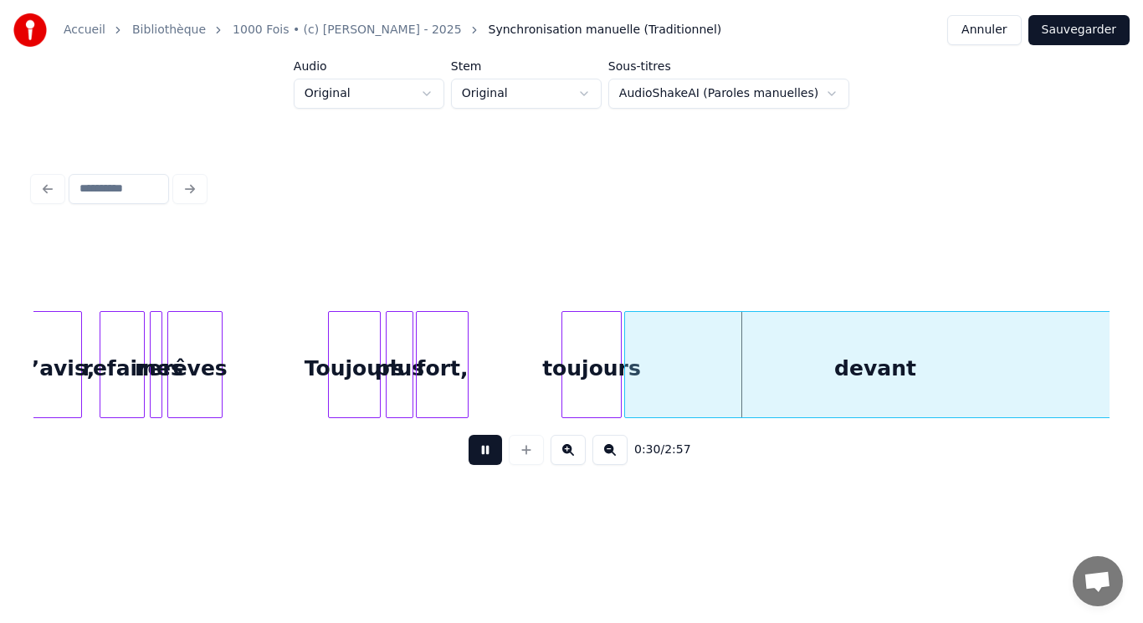
click at [489, 453] on button at bounding box center [484, 450] width 33 height 30
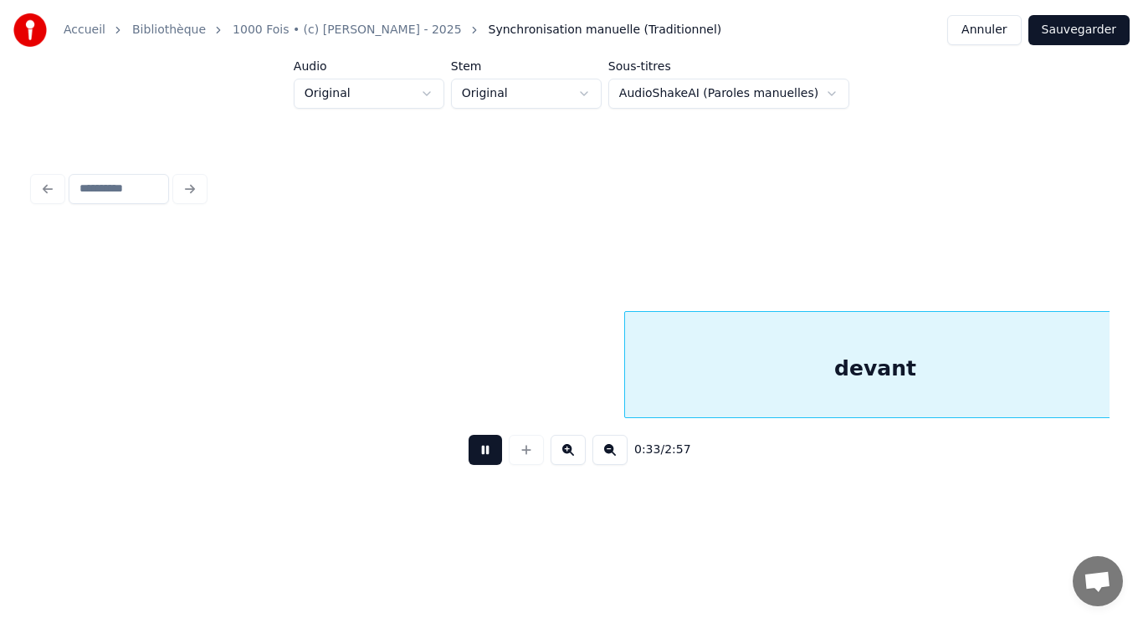
click at [489, 453] on button at bounding box center [484, 450] width 33 height 30
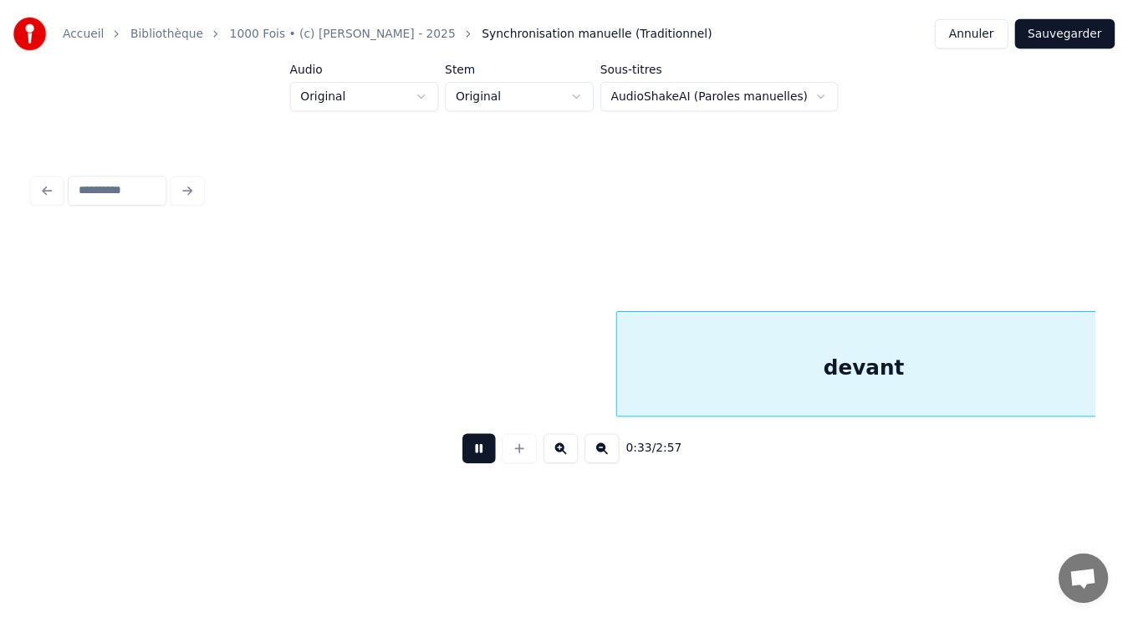
scroll to position [0, 4198]
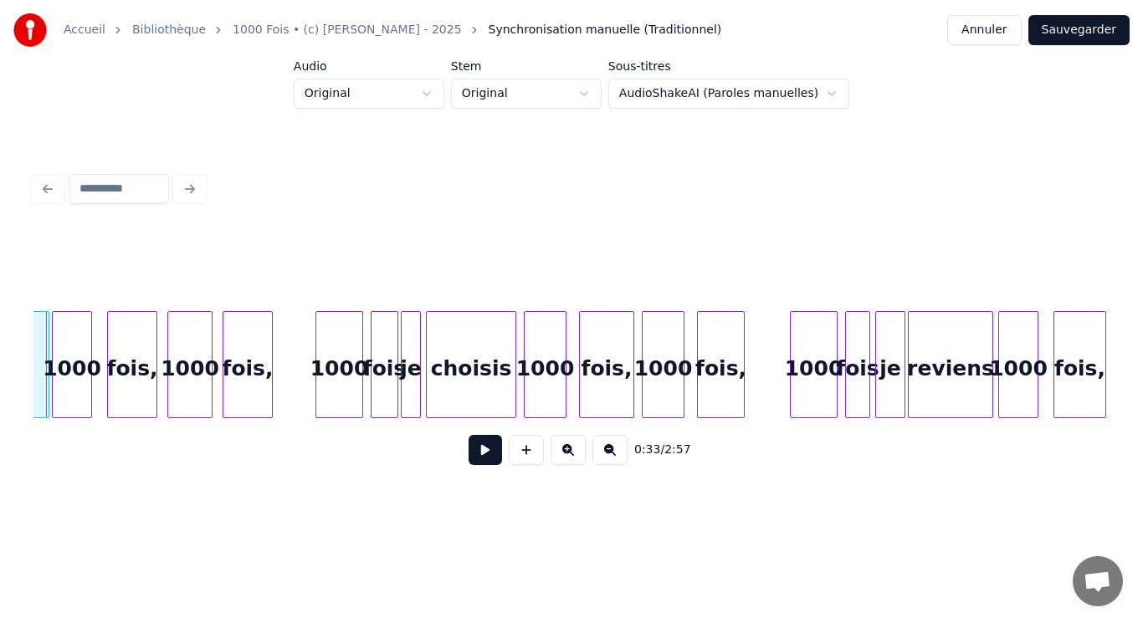
click at [990, 28] on button "Annuler" at bounding box center [984, 30] width 74 height 30
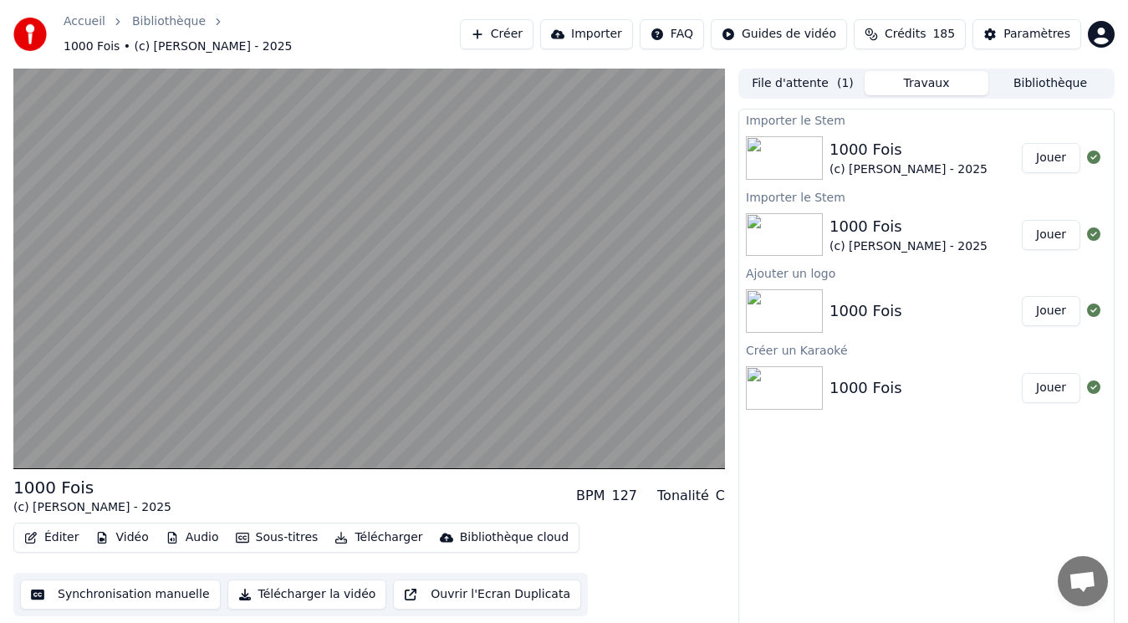
click at [167, 532] on icon "button" at bounding box center [171, 538] width 9 height 12
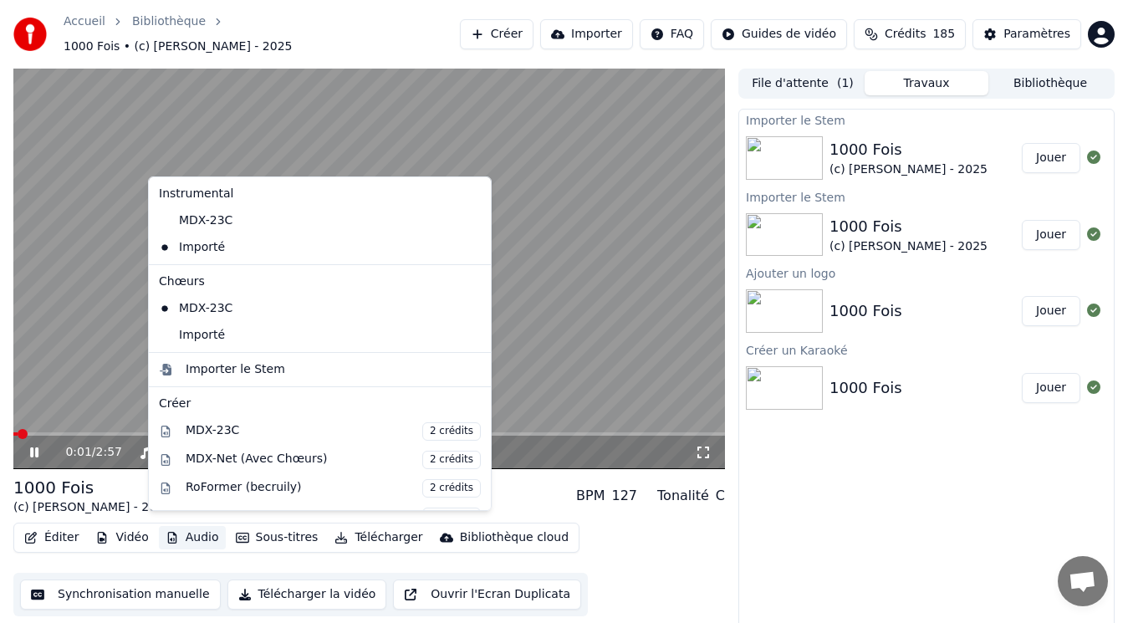
click at [85, 331] on video at bounding box center [369, 269] width 712 height 401
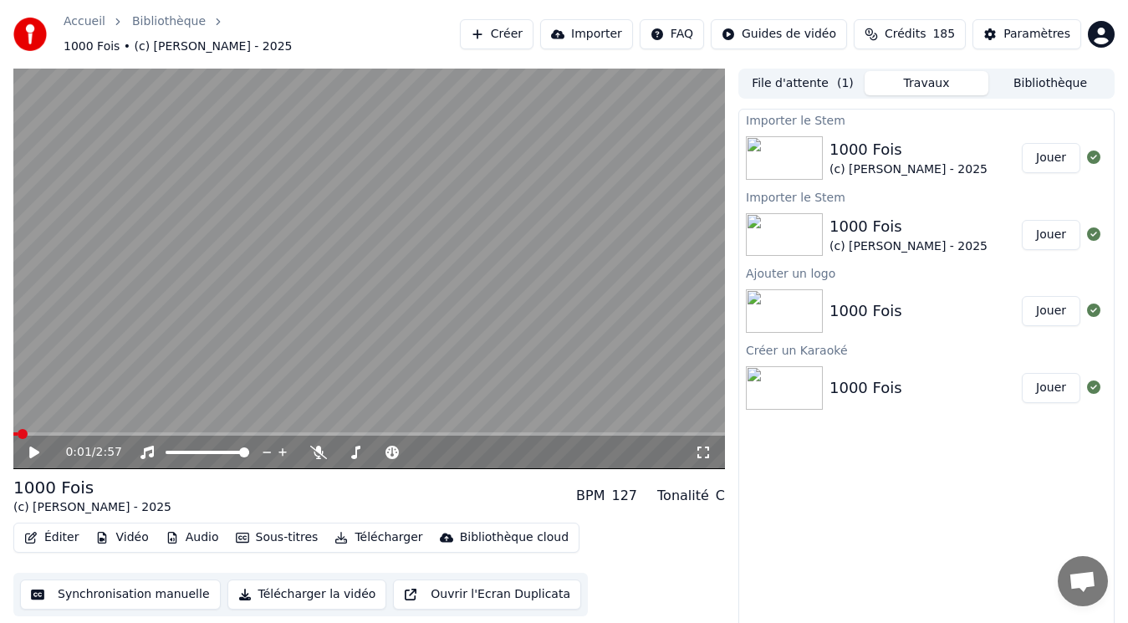
click at [633, 26] on button "Importer" at bounding box center [586, 34] width 93 height 30
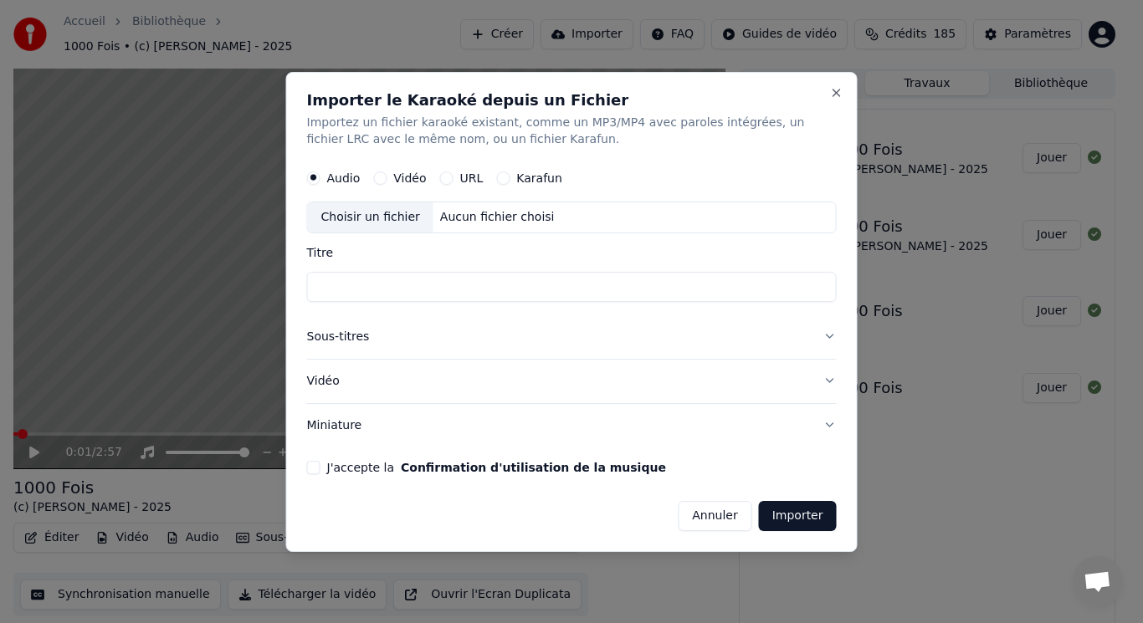
click at [396, 223] on div "Choisir un fichier" at bounding box center [370, 217] width 125 height 30
type input "**********"
click at [456, 296] on input "**********" at bounding box center [572, 287] width 530 height 30
click at [724, 520] on button "Annuler" at bounding box center [715, 515] width 74 height 30
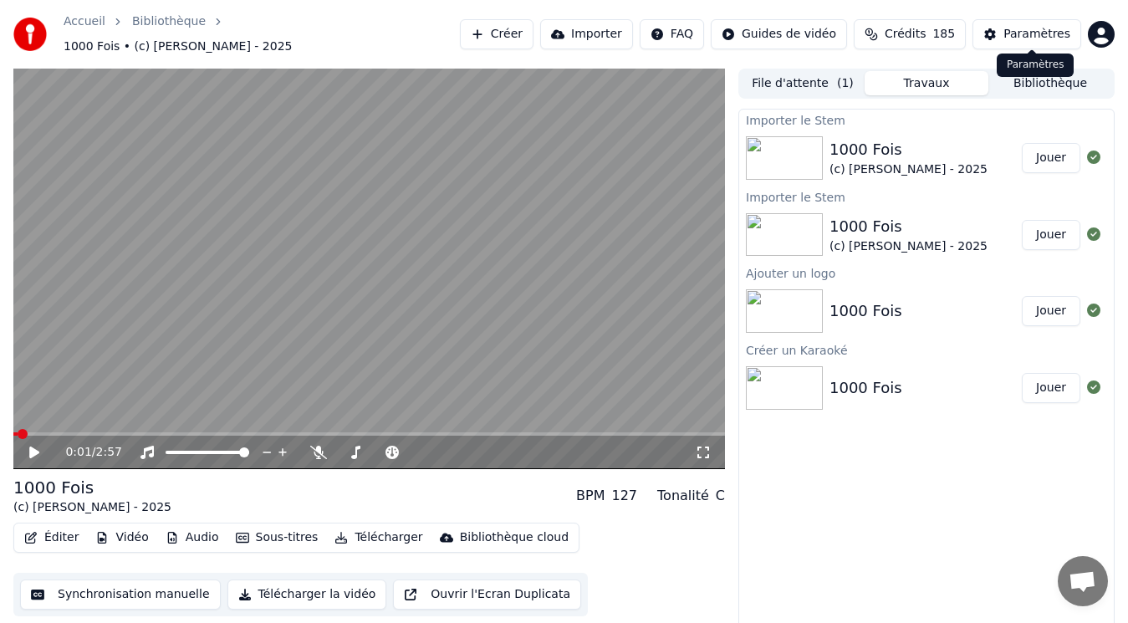
click at [1012, 33] on button "Paramètres" at bounding box center [1027, 34] width 109 height 30
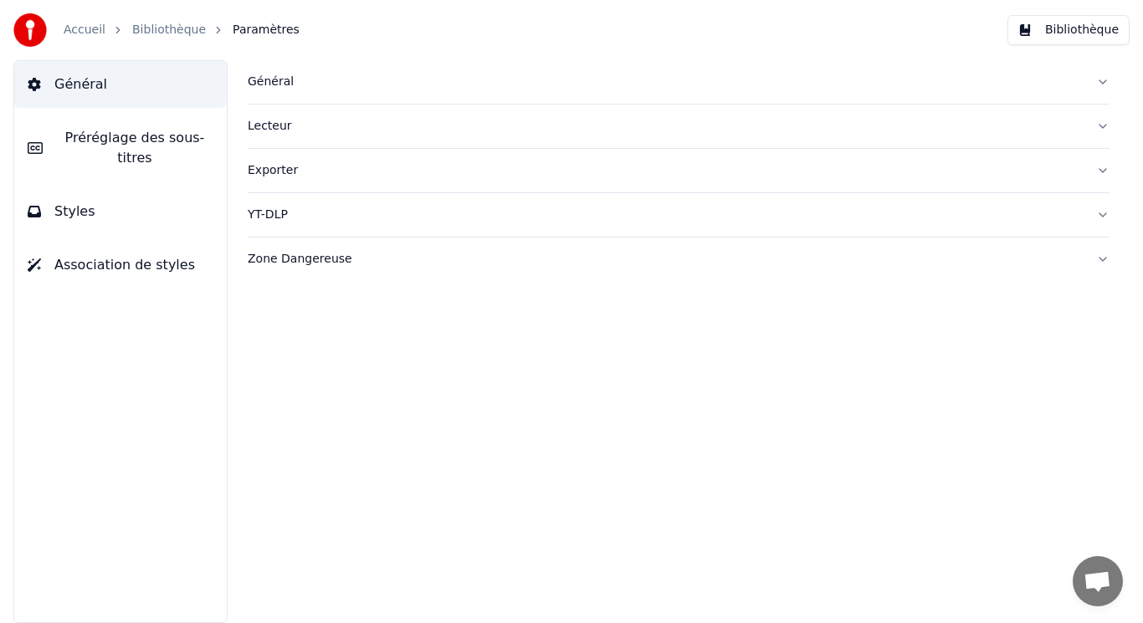
click at [75, 28] on link "Accueil" at bounding box center [85, 30] width 42 height 17
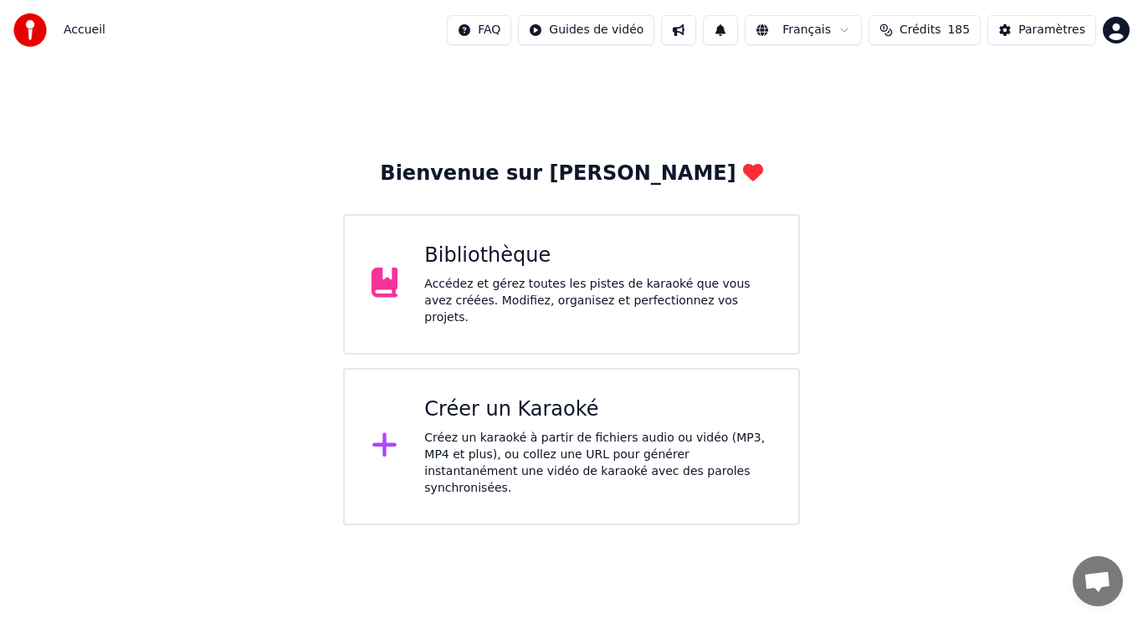
click at [623, 301] on div "Accédez et gérez toutes les pistes de karaoké que vous avez créées. Modifiez, o…" at bounding box center [597, 301] width 347 height 50
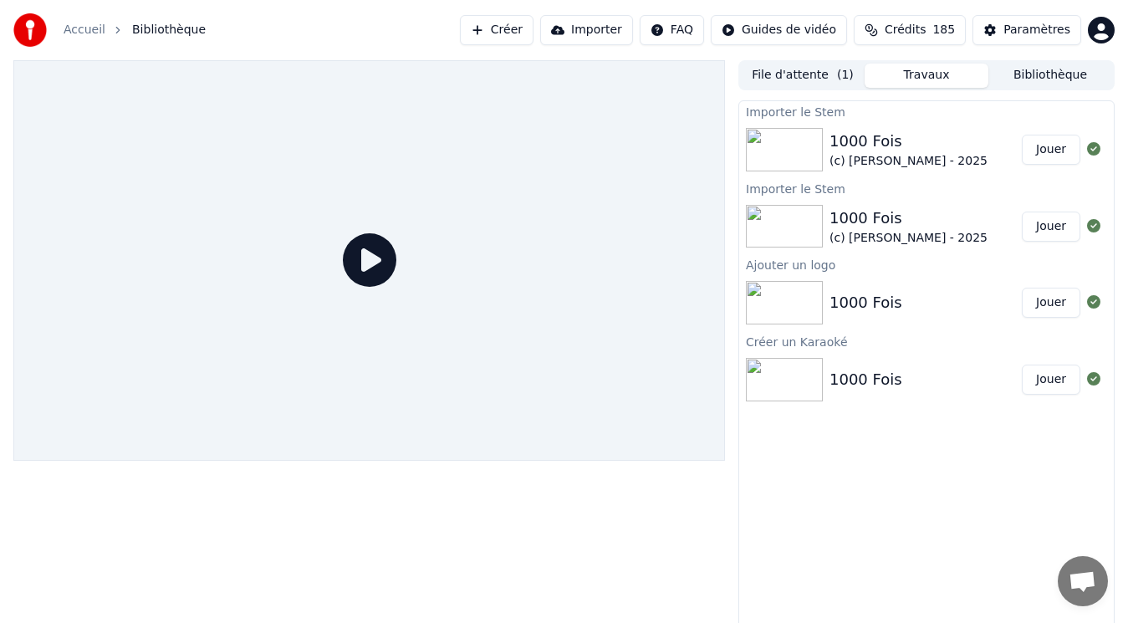
click at [952, 147] on div "1000 Fois" at bounding box center [909, 141] width 158 height 23
click at [1026, 72] on button "Bibliothèque" at bounding box center [1051, 76] width 124 height 24
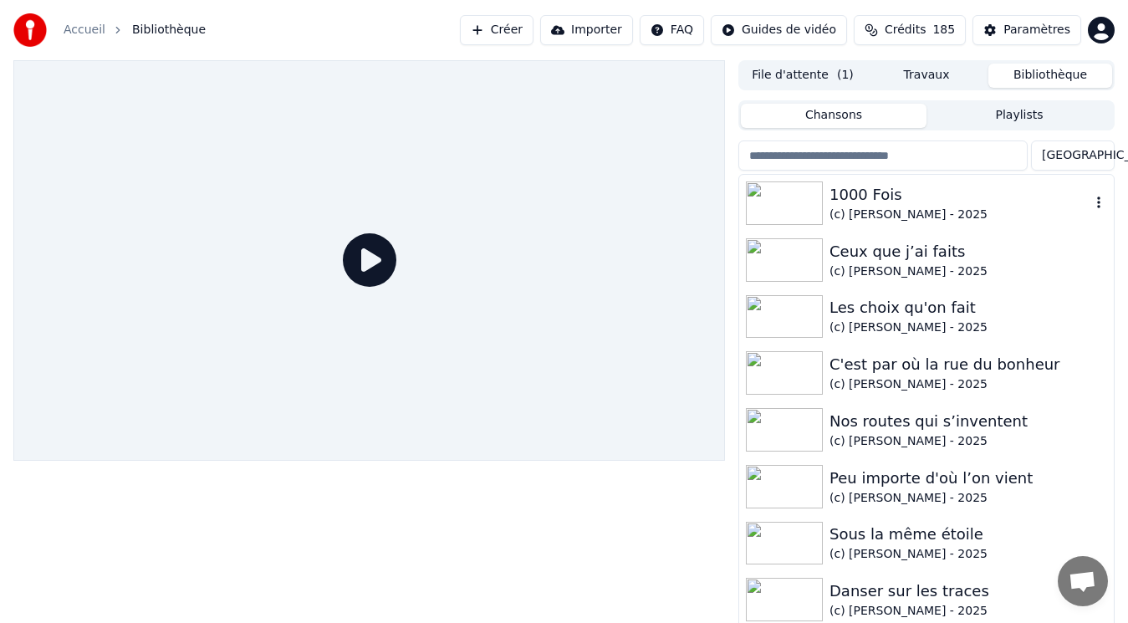
click at [838, 202] on div "1000 Fois" at bounding box center [960, 194] width 261 height 23
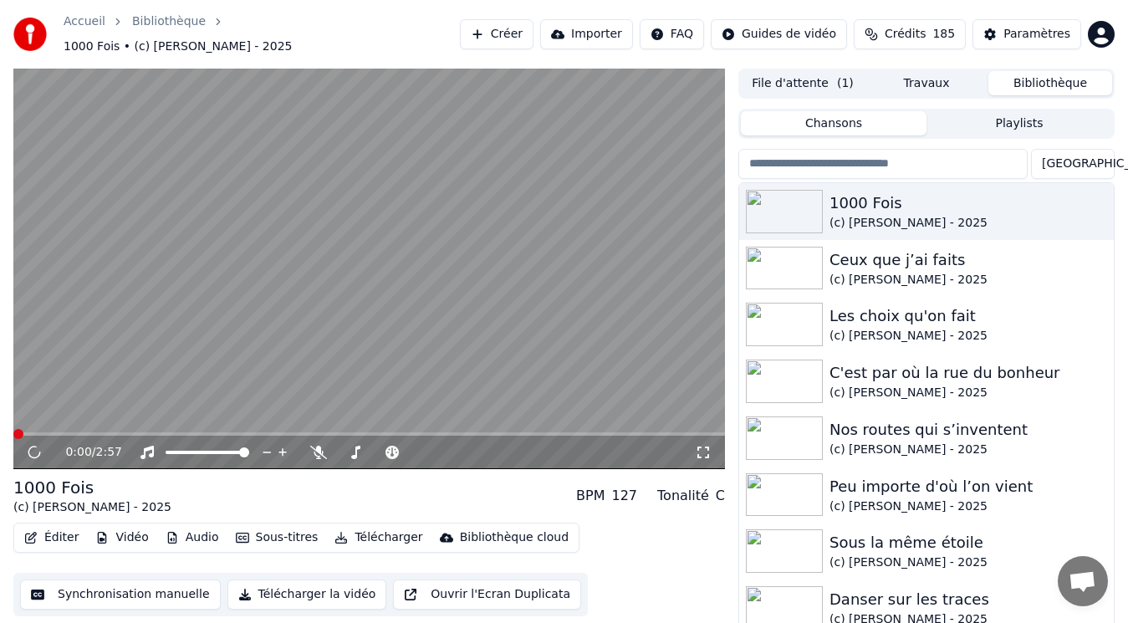
click at [190, 264] on video at bounding box center [369, 269] width 712 height 401
click at [223, 369] on video at bounding box center [369, 269] width 712 height 401
click at [69, 528] on button "Éditer" at bounding box center [52, 537] width 68 height 23
click at [302, 275] on video at bounding box center [369, 269] width 712 height 401
click at [50, 530] on button "Éditer" at bounding box center [52, 537] width 68 height 23
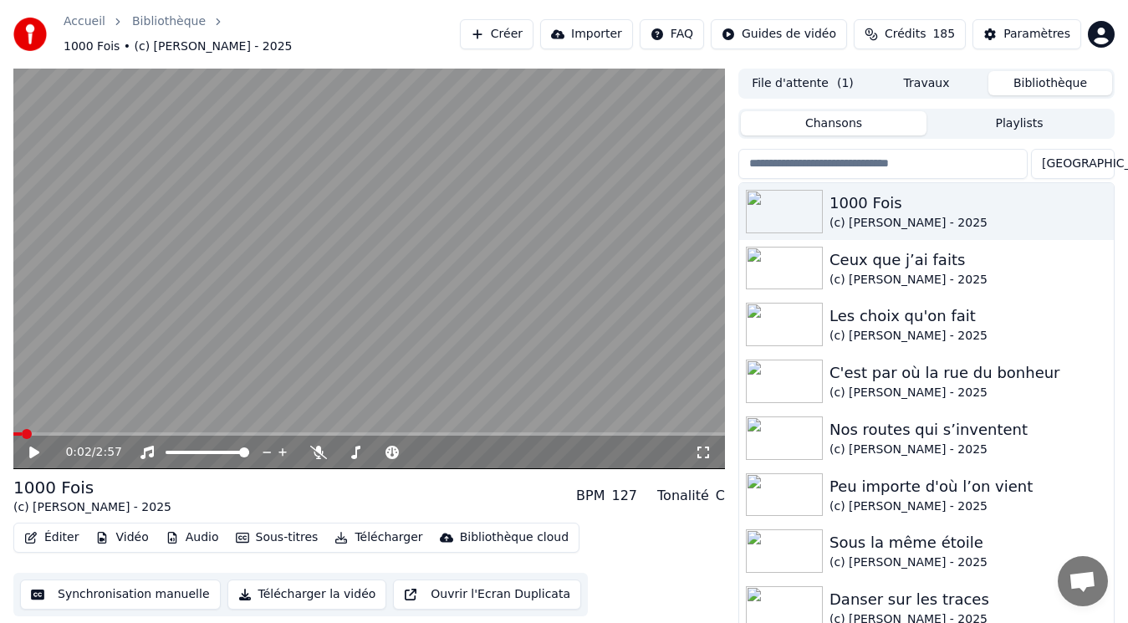
click at [357, 354] on video at bounding box center [369, 269] width 712 height 401
click at [318, 446] on icon at bounding box center [318, 452] width 17 height 13
click at [190, 528] on button "Audio" at bounding box center [192, 537] width 67 height 23
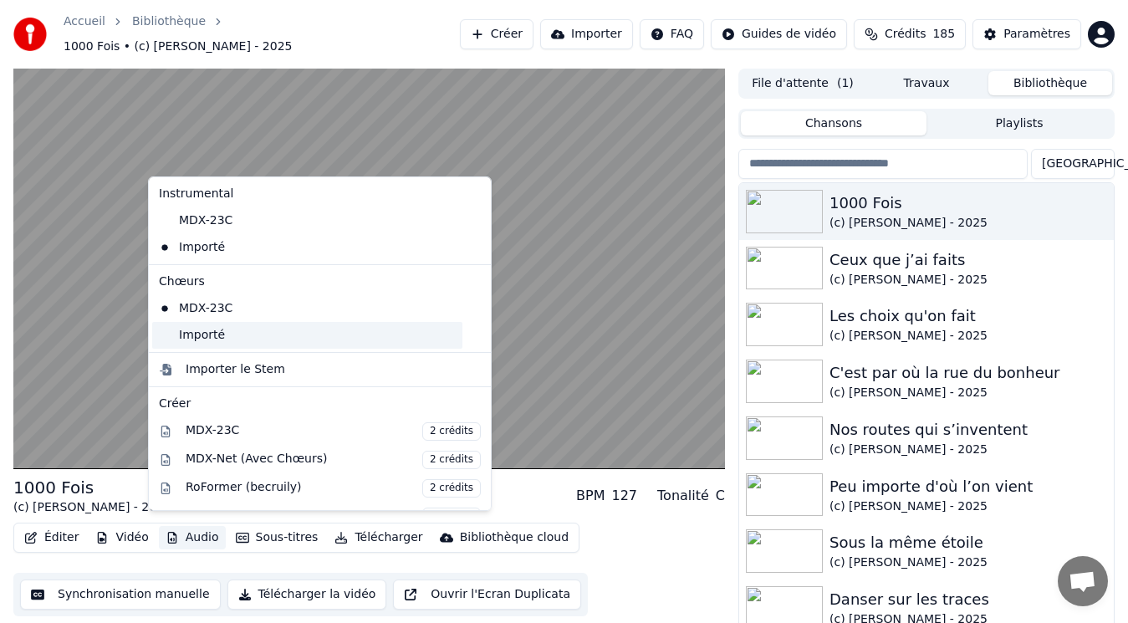
click at [200, 335] on div "Importé" at bounding box center [307, 335] width 310 height 27
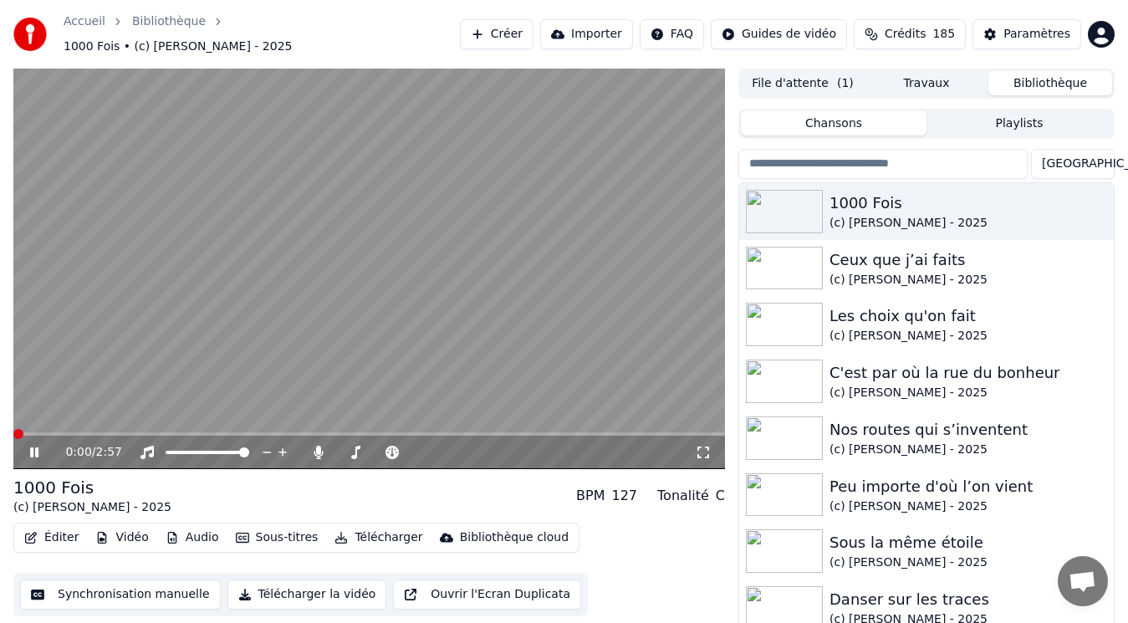
click at [179, 319] on video at bounding box center [369, 269] width 712 height 401
click at [169, 322] on video at bounding box center [369, 269] width 712 height 401
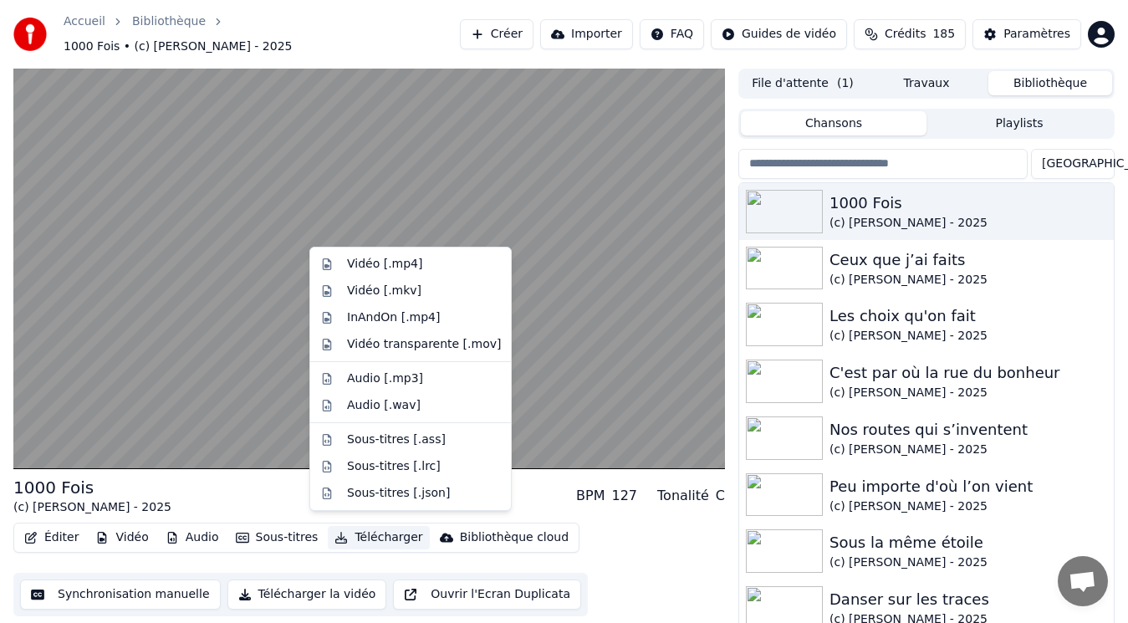
click at [376, 526] on button "Télécharger" at bounding box center [378, 537] width 101 height 23
click at [397, 265] on div "Vidéo [.mp4]" at bounding box center [384, 264] width 75 height 17
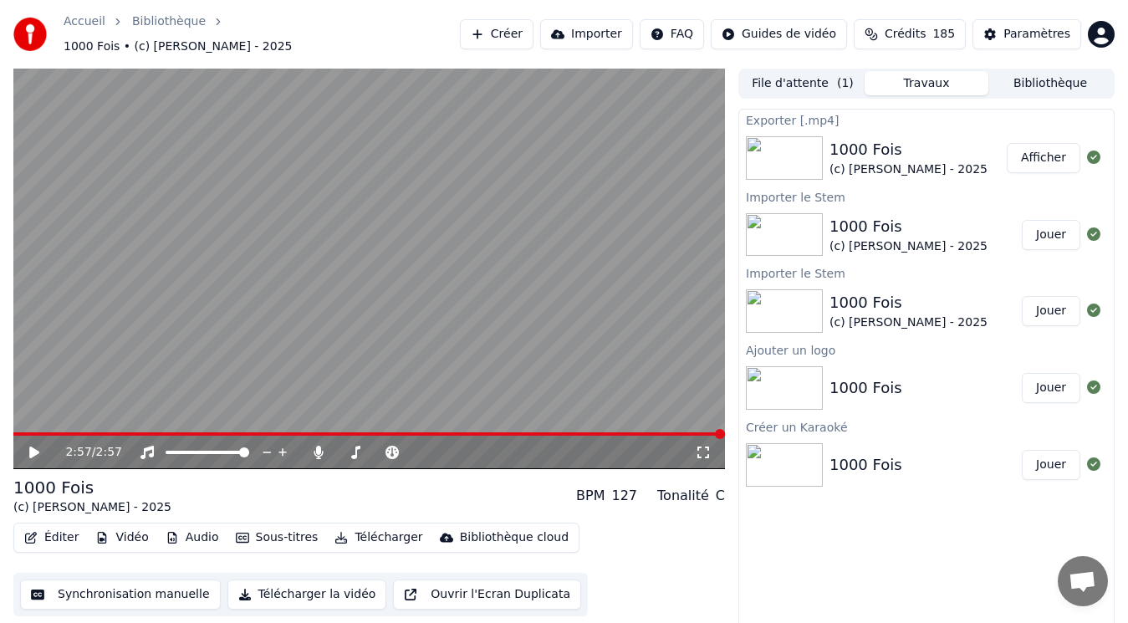
click at [342, 526] on button "Télécharger" at bounding box center [378, 537] width 101 height 23
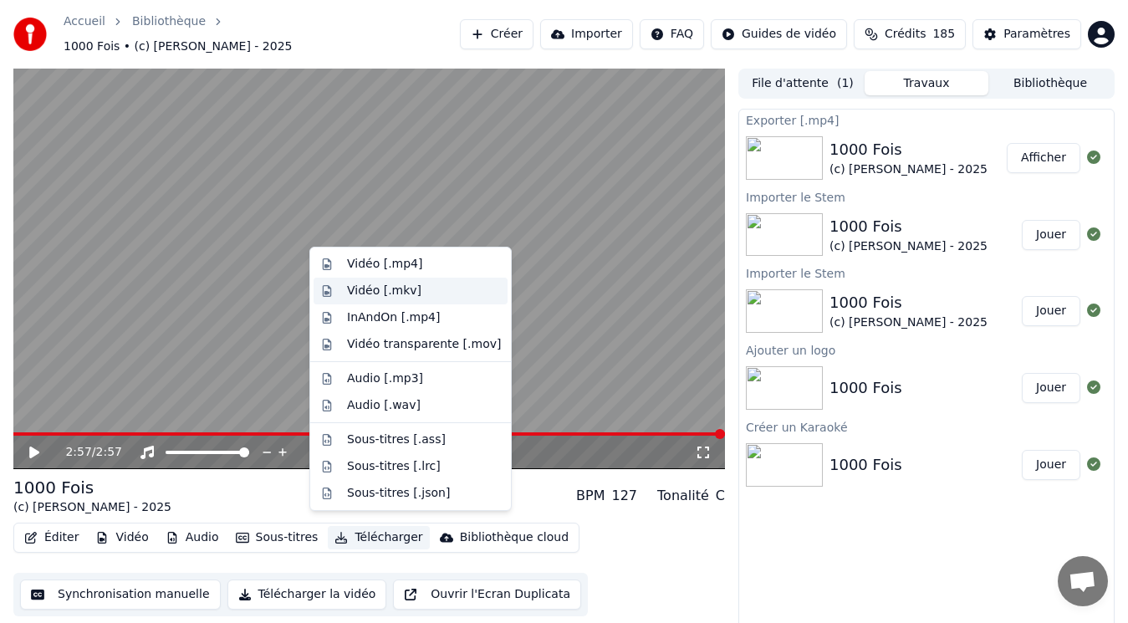
click at [427, 287] on div "Vidéo [.mkv]" at bounding box center [424, 291] width 154 height 17
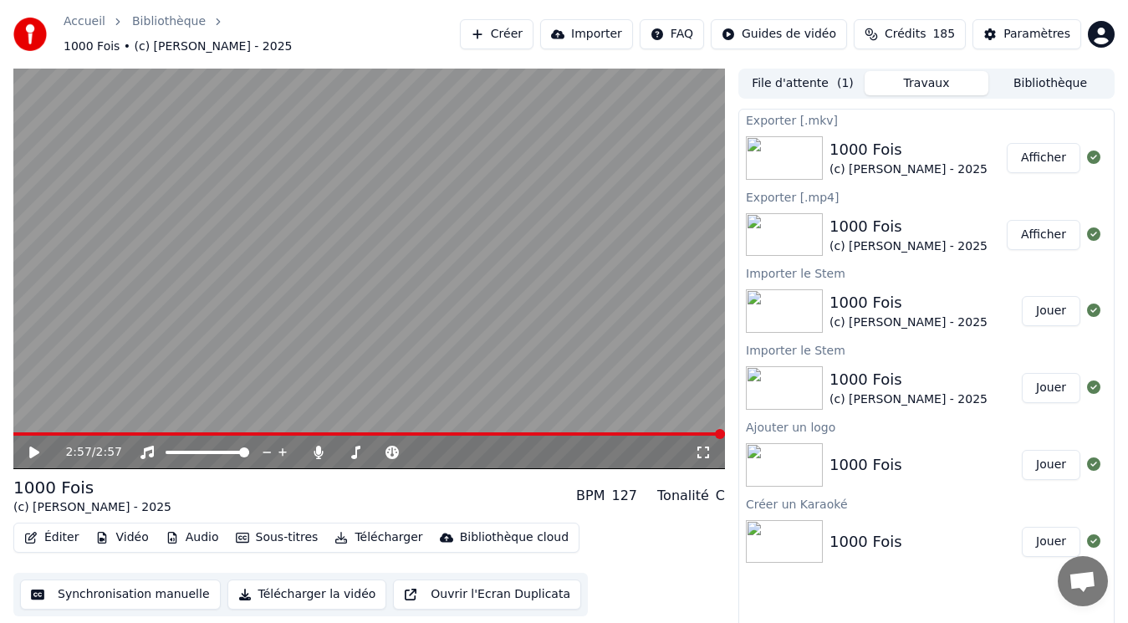
click at [1053, 230] on button "Afficher" at bounding box center [1044, 235] width 74 height 30
